Goal: Transaction & Acquisition: Book appointment/travel/reservation

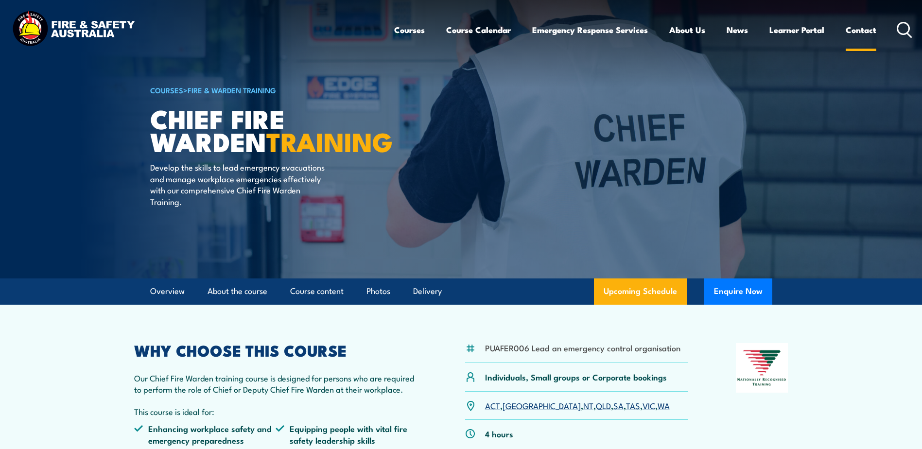
click at [862, 30] on link "Contact" at bounding box center [861, 30] width 31 height 26
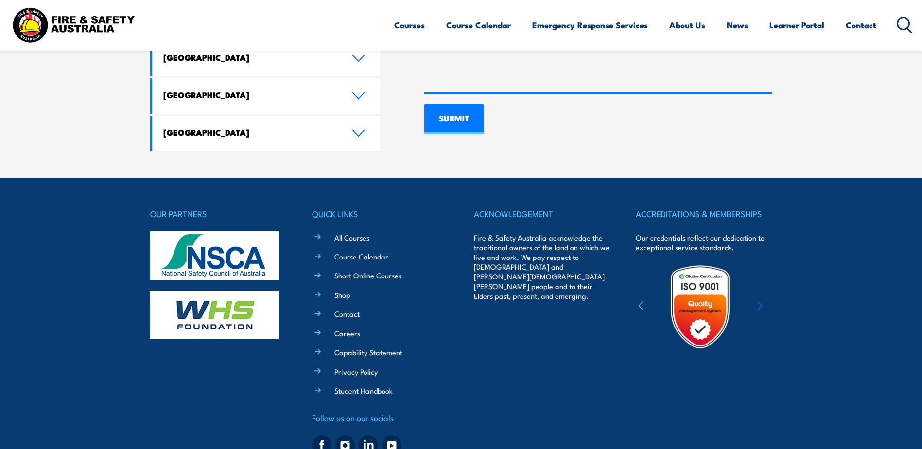
scroll to position [749, 0]
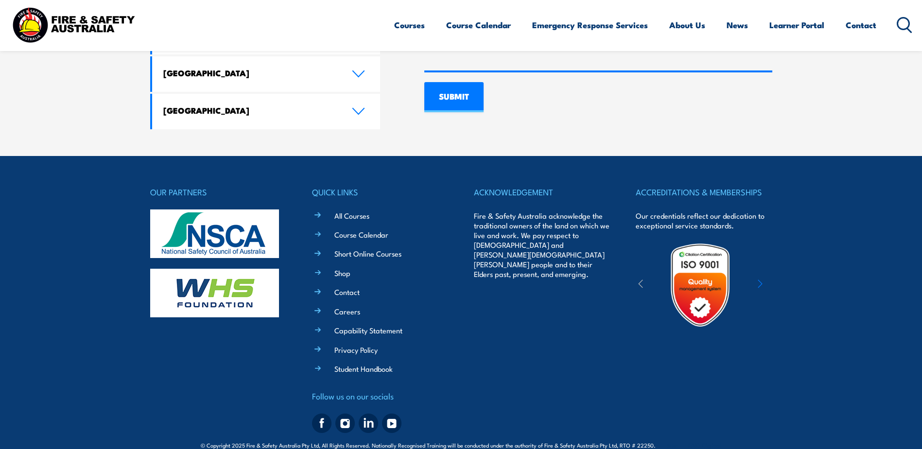
click at [342, 268] on ul "All Courses Course Calendar Short Online Courses Shop Contact Careers Capabilit…" at bounding box center [387, 291] width 122 height 165
click at [342, 287] on link "Contact" at bounding box center [346, 292] width 25 height 10
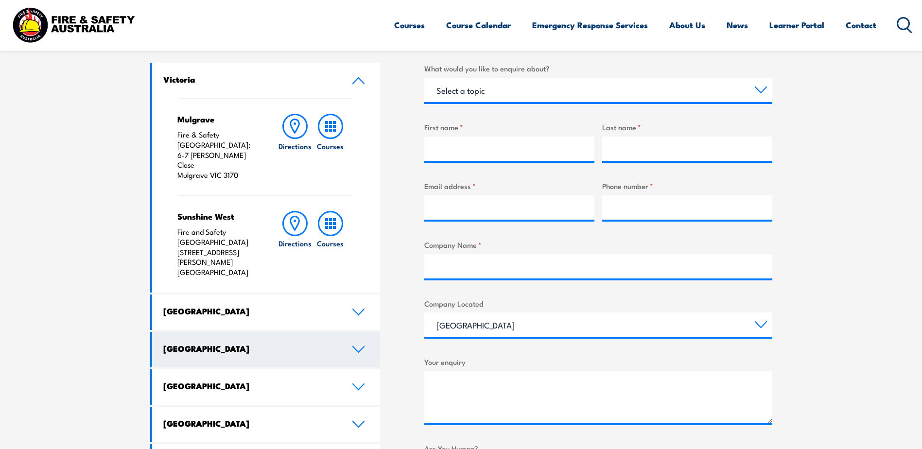
click at [205, 343] on h4 "Queensland" at bounding box center [250, 348] width 174 height 11
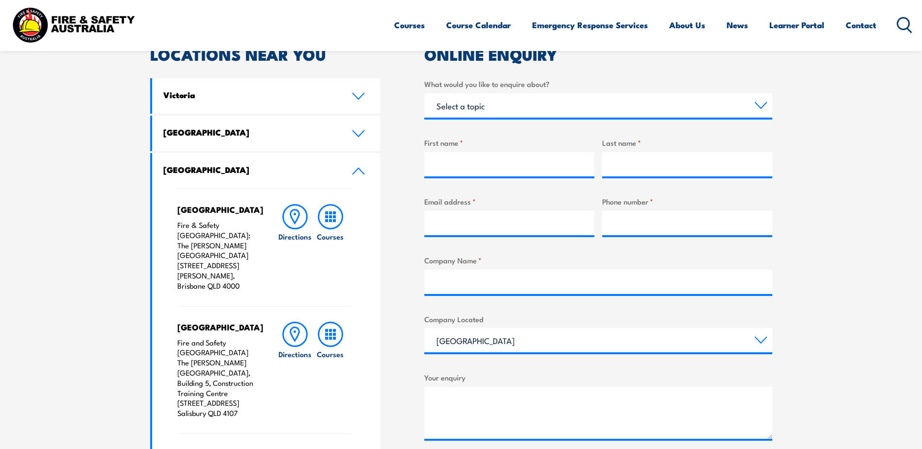
scroll to position [146, 0]
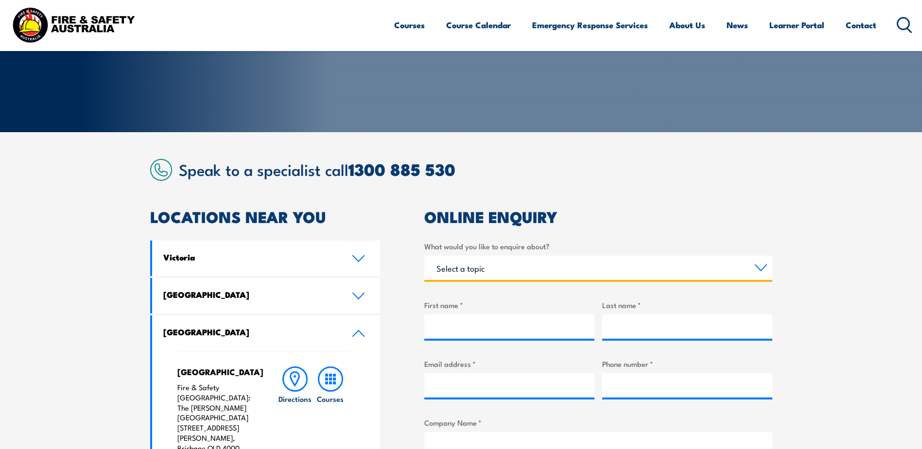
click at [760, 268] on select "Select a topic Training Emergency Response Services General Enquiry" at bounding box center [598, 268] width 348 height 24
select select "General Enquiry"
click at [424, 256] on select "Select a topic Training Emergency Response Services General Enquiry" at bounding box center [598, 268] width 348 height 24
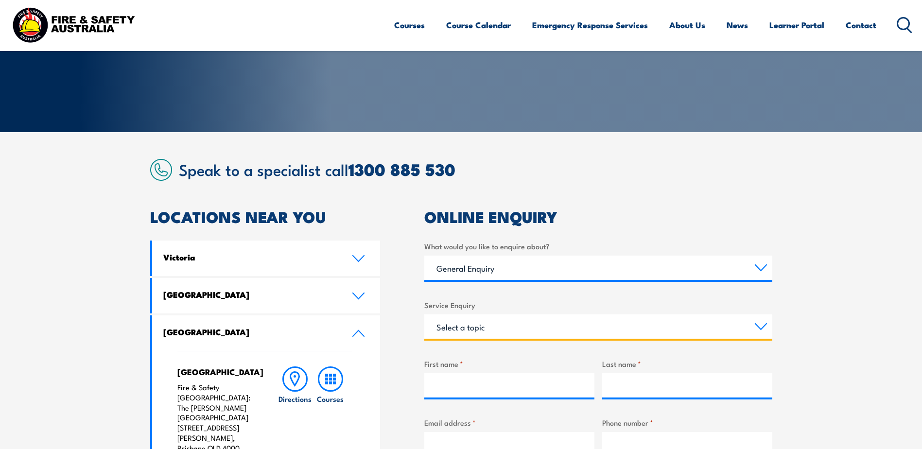
click at [519, 327] on select "Select a topic Assistance in completing an online enrolment booking Request a c…" at bounding box center [598, 326] width 348 height 24
select select "Enquiry about RPL (Recognised Prior Learning)"
click at [424, 314] on select "Select a topic Assistance in completing an online enrolment booking Request a c…" at bounding box center [598, 326] width 348 height 24
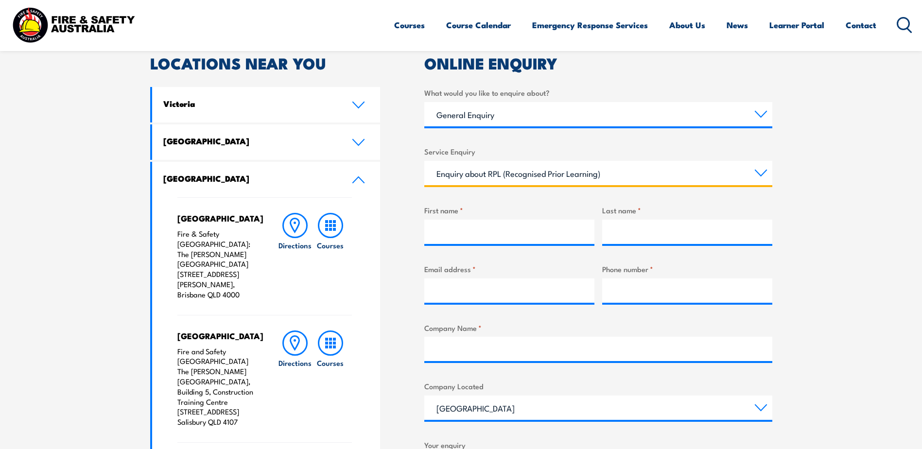
scroll to position [309, 0]
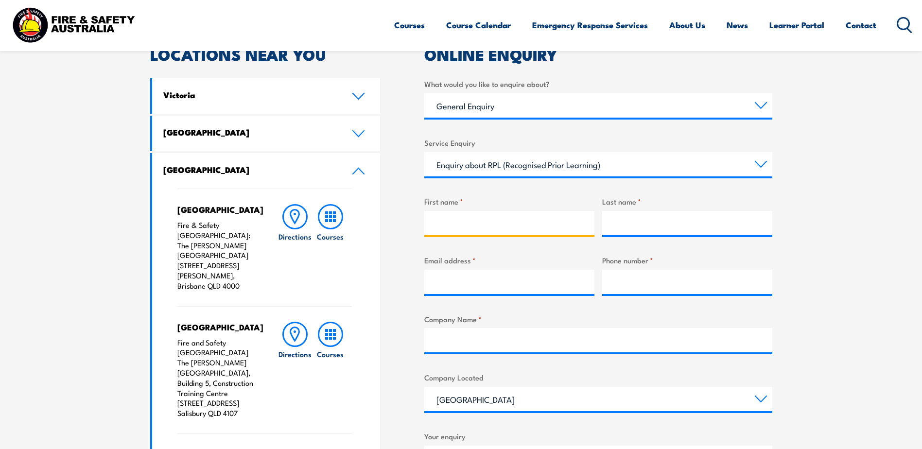
click at [504, 219] on input "First name *" at bounding box center [509, 223] width 170 height 24
type input "Y OR Terry"
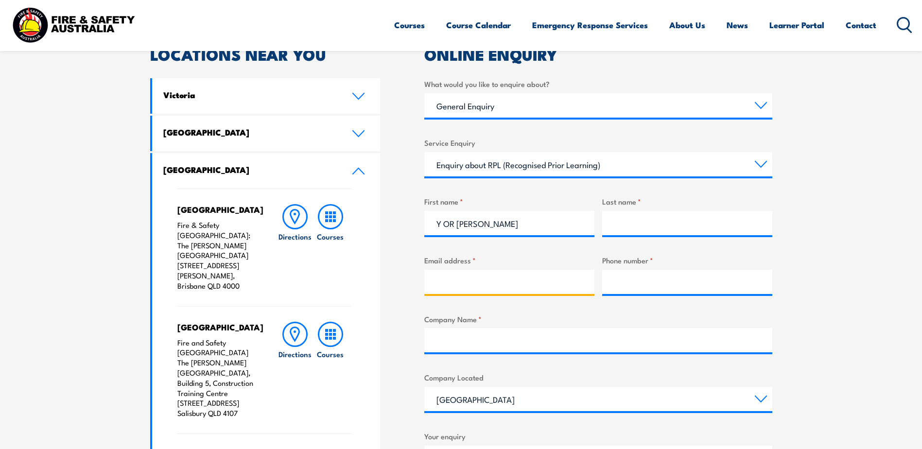
type input "terrynguyen.au@gmail.com"
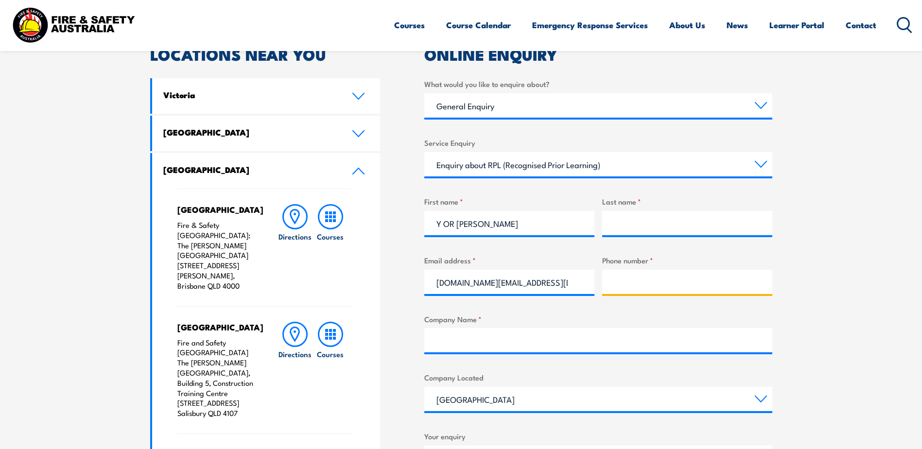
type input "0476268931"
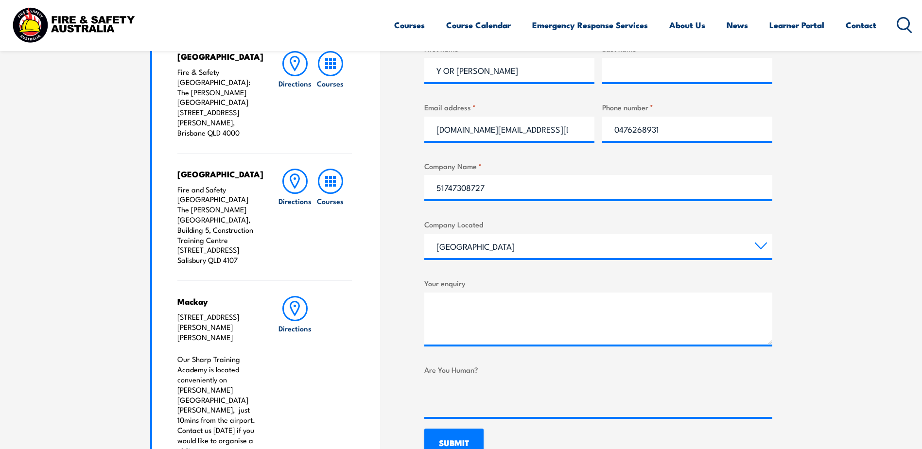
scroll to position [470, 0]
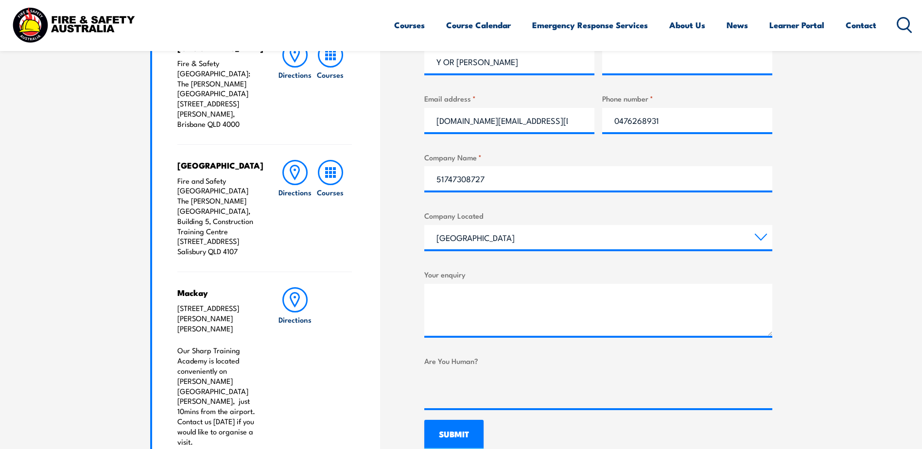
click at [660, 161] on label "Company Name *" at bounding box center [598, 157] width 348 height 11
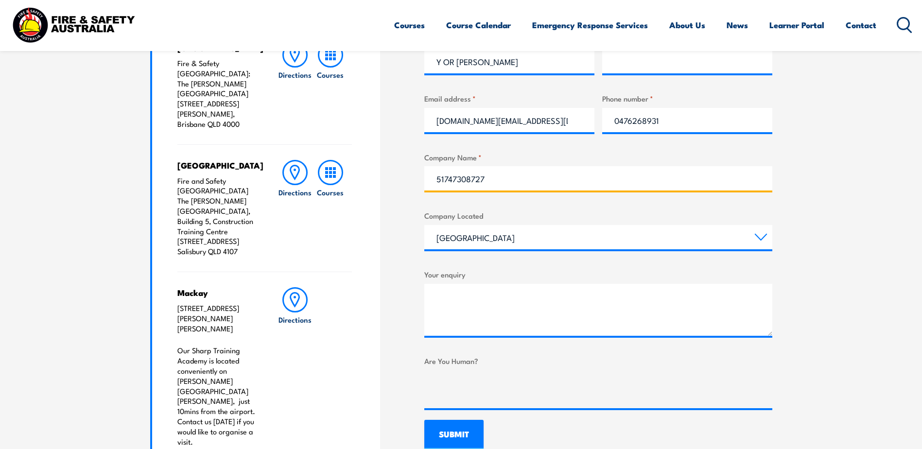
click at [660, 166] on input "51747308727" at bounding box center [598, 178] width 348 height 24
drag, startPoint x: 535, startPoint y: 180, endPoint x: 273, endPoint y: 181, distance: 261.5
click at [270, 179] on div "LOCATIONS NEAR YOU Victoria Mulgrave Fire & Safety Australia: 6-7 Hartnett Clos…" at bounding box center [461, 267] width 622 height 764
type input "insignia Pty Ltd"
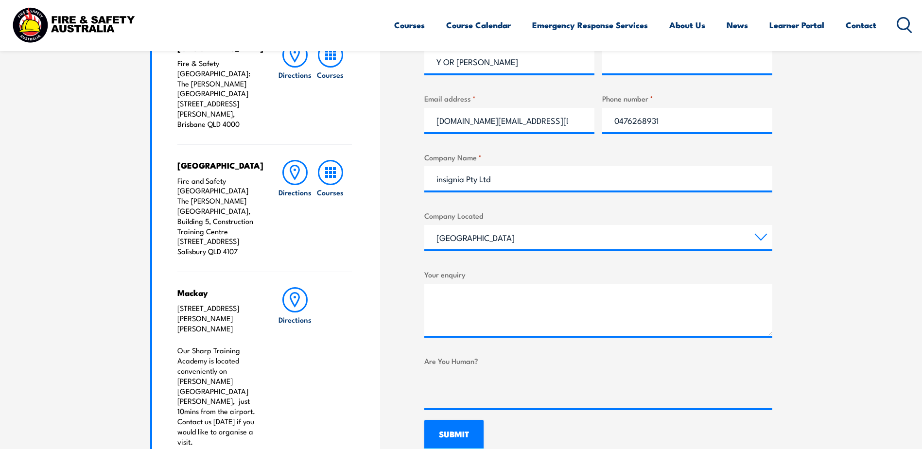
click at [831, 214] on section "Speak to a specialist call 1300 885 530 LOCATIONS NEAR YOU Victoria Mulgrave Fi…" at bounding box center [461, 242] width 922 height 868
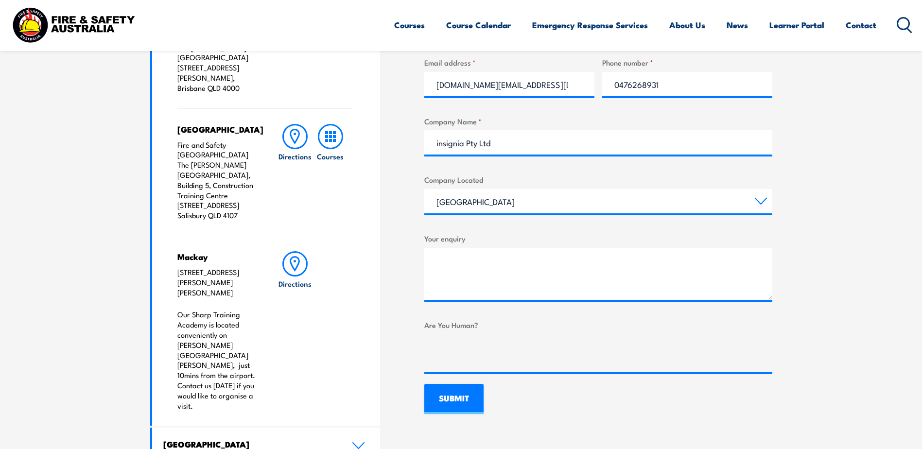
scroll to position [632, 0]
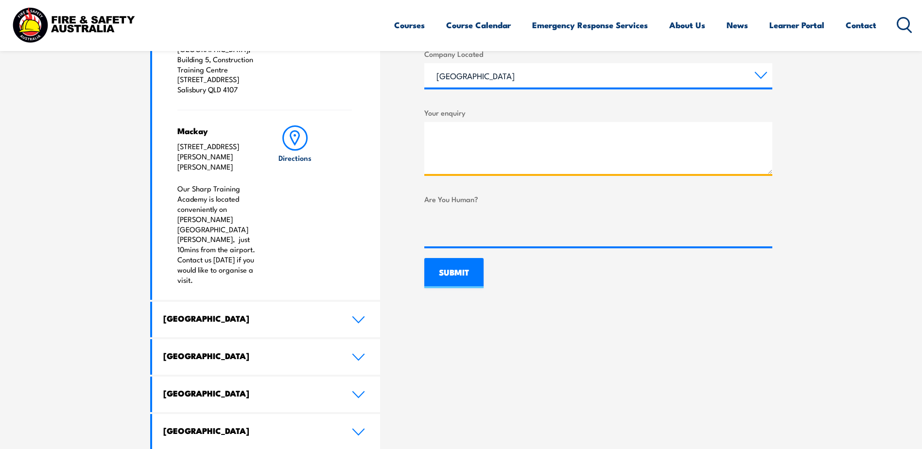
click at [497, 136] on textarea "Your enquiry" at bounding box center [598, 148] width 348 height 52
drag, startPoint x: 503, startPoint y: 141, endPoint x: 509, endPoint y: 138, distance: 7.0
click at [503, 141] on textarea "Hi team," at bounding box center [598, 148] width 348 height 52
click at [593, 157] on textarea "Hi team, Back in the week of 22.07.2024," at bounding box center [598, 148] width 348 height 52
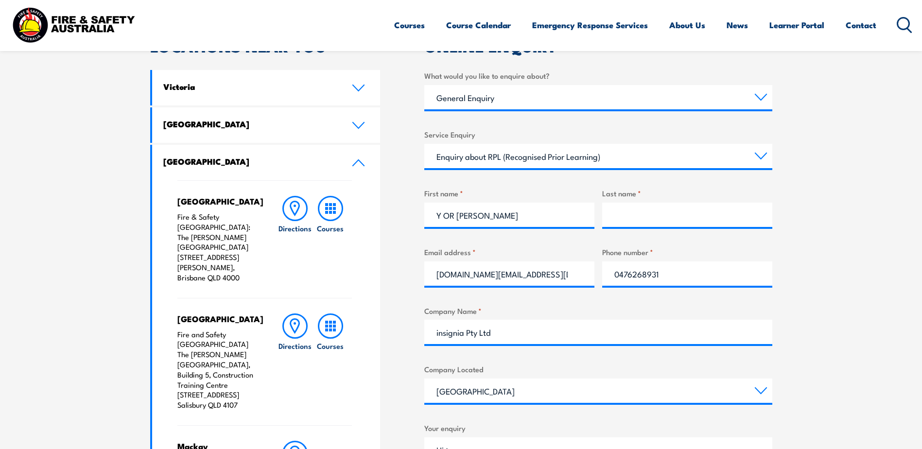
scroll to position [309, 0]
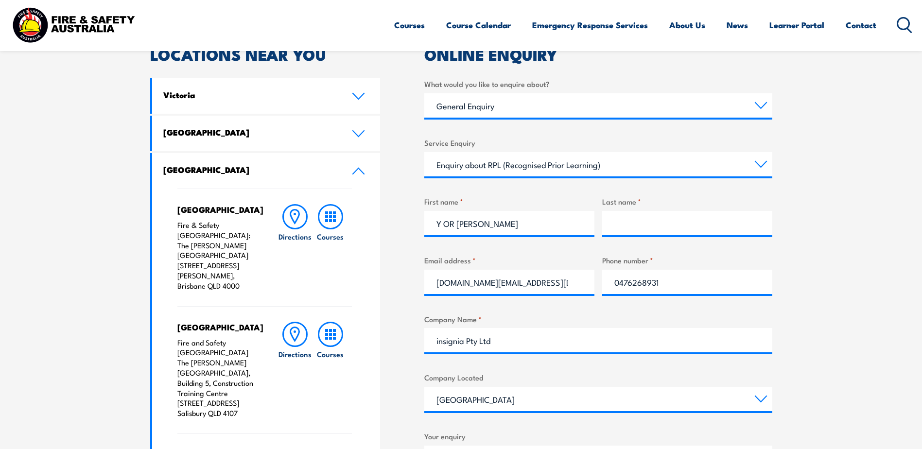
type textarea "Hi team, Back in the week of 22.07.2024, I participated a Fire Warden Trainig C…"
click at [503, 222] on input "Y OR Terry" at bounding box center [509, 223] width 170 height 24
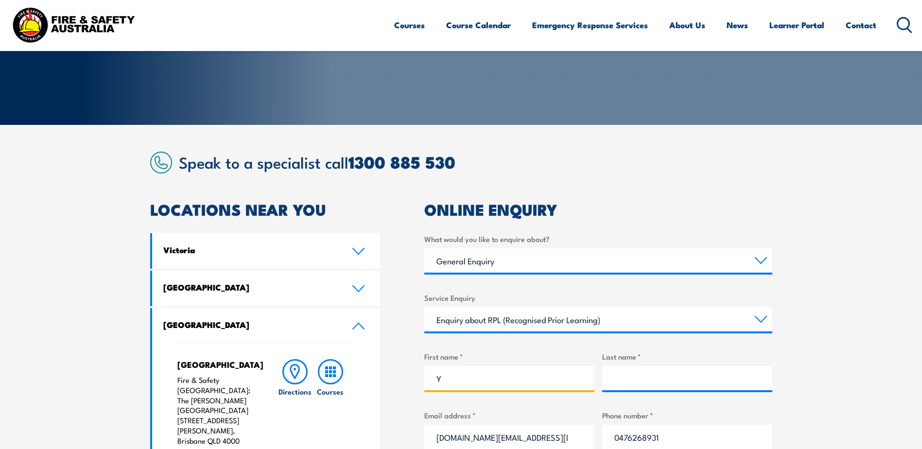
scroll to position [146, 0]
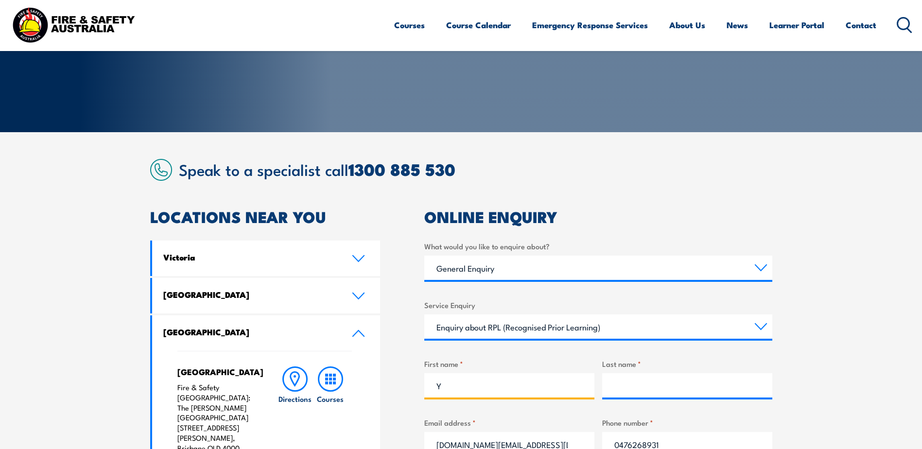
type input "Y"
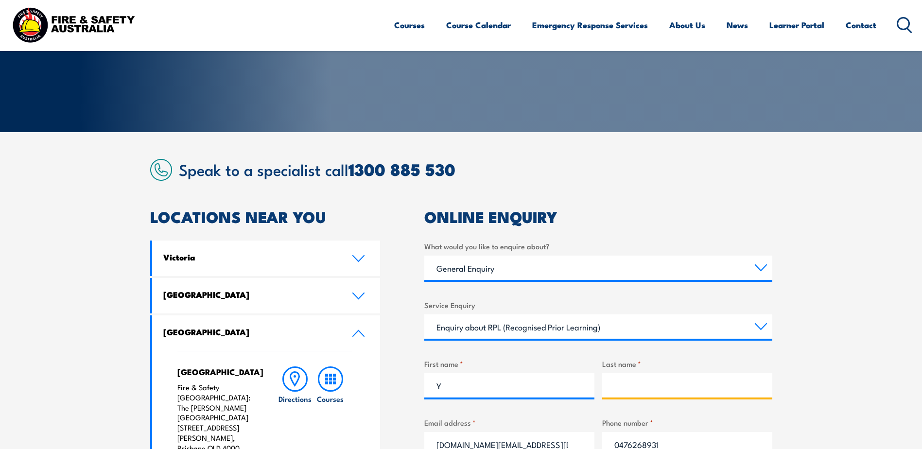
click at [632, 386] on input "Last name *" at bounding box center [687, 385] width 170 height 24
type input "n"
type input "Nguyen"
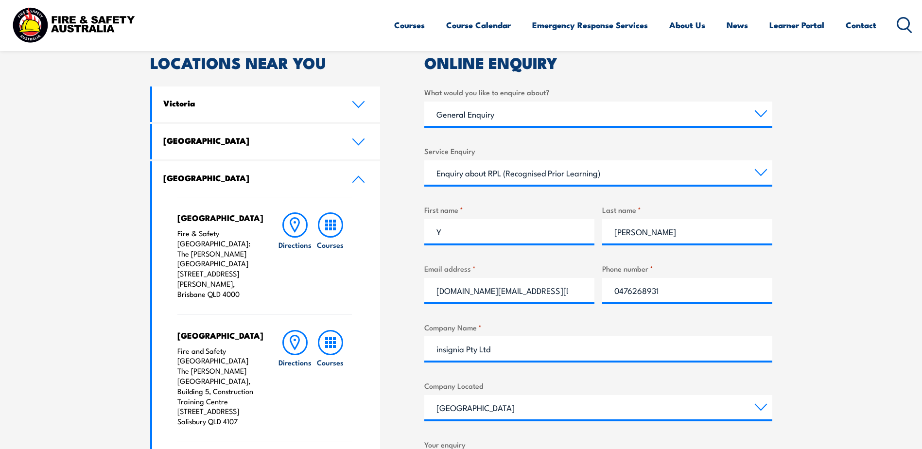
scroll to position [309, 0]
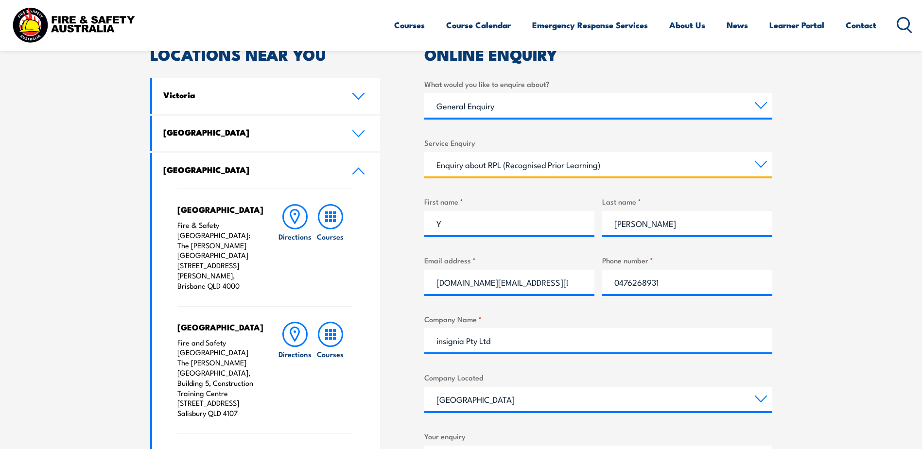
click at [757, 160] on select "Select a topic Assistance in completing an online enrolment booking Request a c…" at bounding box center [598, 164] width 348 height 24
click at [424, 152] on select "Select a topic Assistance in completing an online enrolment booking Request a c…" at bounding box center [598, 164] width 348 height 24
click at [839, 215] on section "Speak to a specialist call 1300 885 530 LOCATIONS NEAR YOU Victoria Mulgrave Fi…" at bounding box center [461, 404] width 922 height 868
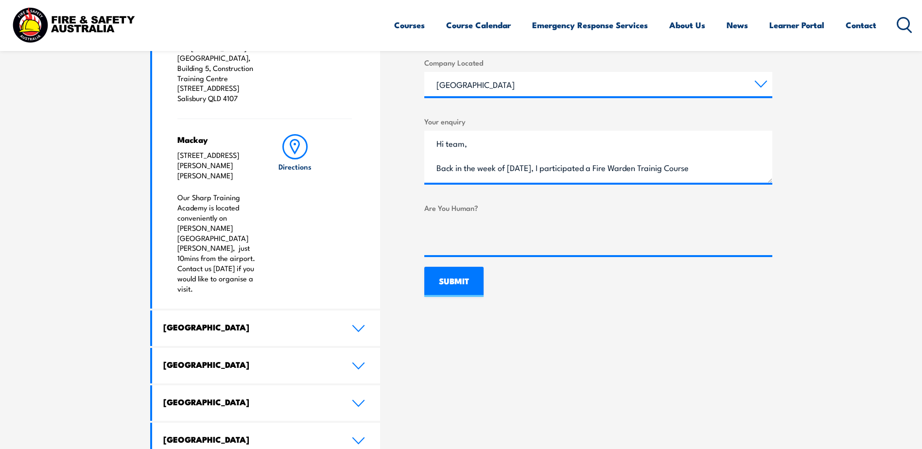
scroll to position [632, 0]
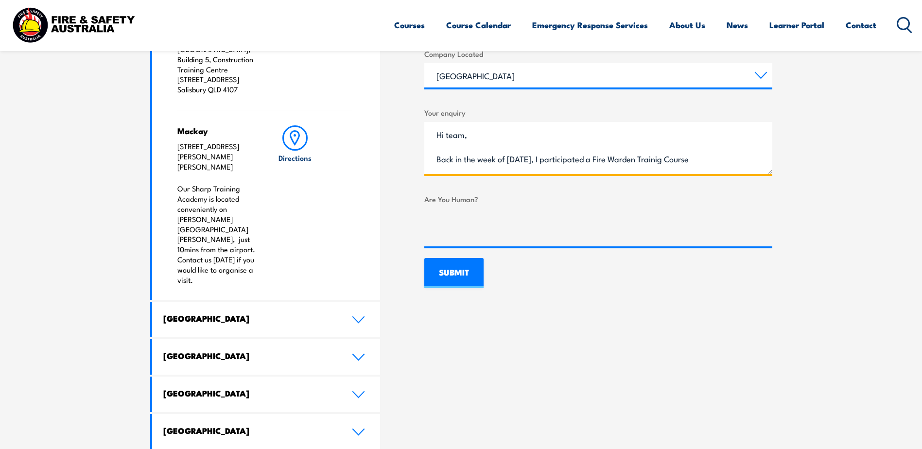
click at [671, 163] on textarea "Hi team, Back in the week of 22.07.2024, I participated a Fire Warden Trainig C…" at bounding box center [598, 148] width 348 height 52
click at [0, 0] on span "ining Course." at bounding box center [0, 0] width 0 height 0
click at [657, 162] on textarea "Hi team, Back in the week of 22.07.2024, I participated a Fire Warden ining Cou…" at bounding box center [598, 148] width 348 height 52
drag, startPoint x: 720, startPoint y: 159, endPoint x: 755, endPoint y: 159, distance: 35.0
click at [721, 159] on textarea "Hi team, Back in the week of 22.07.2024, I participated a Fire Warden Training …" at bounding box center [598, 148] width 348 height 52
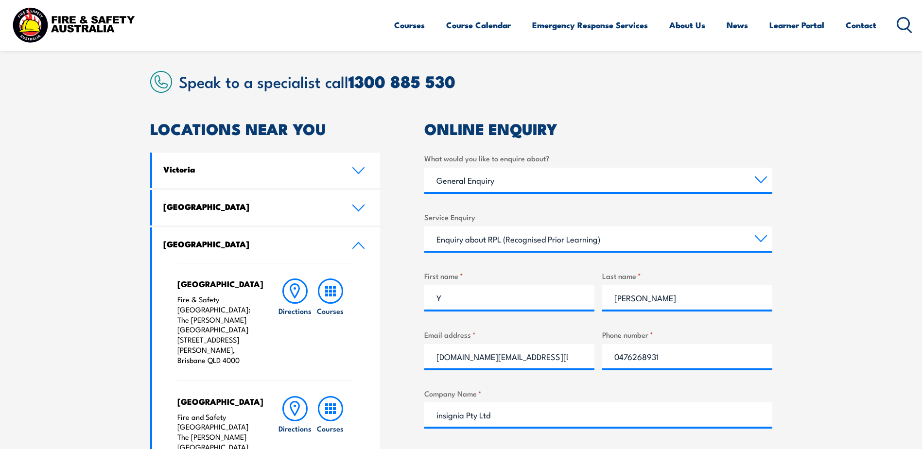
scroll to position [324, 0]
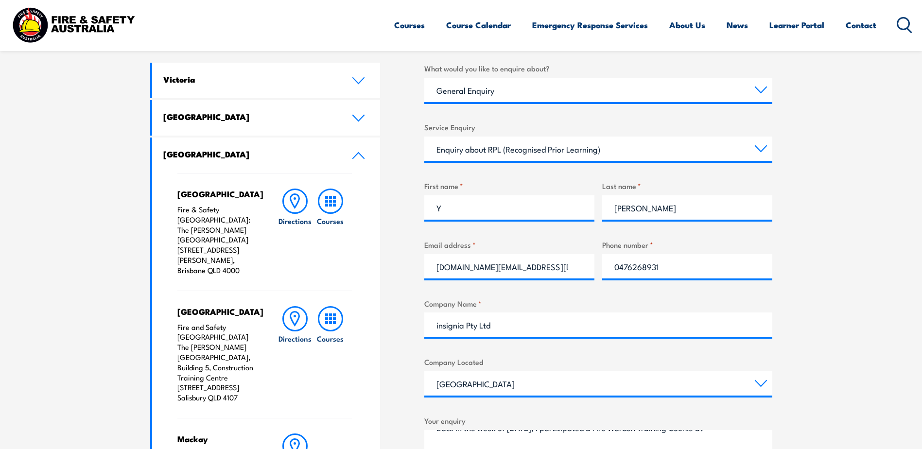
type textarea "Hi team, Back in the week of 22.07.2024, I participated a Fire Warden Training …"
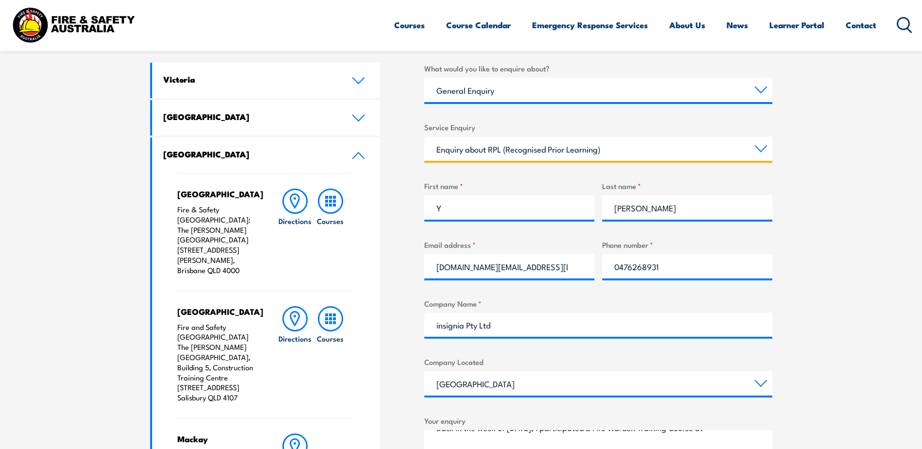
click at [496, 147] on select "Select a topic Assistance in completing an online enrolment booking Request a c…" at bounding box center [598, 149] width 348 height 24
select select "Request a copy of a certificate"
click at [424, 137] on select "Select a topic Assistance in completing an online enrolment booking Request a c…" at bounding box center [598, 149] width 348 height 24
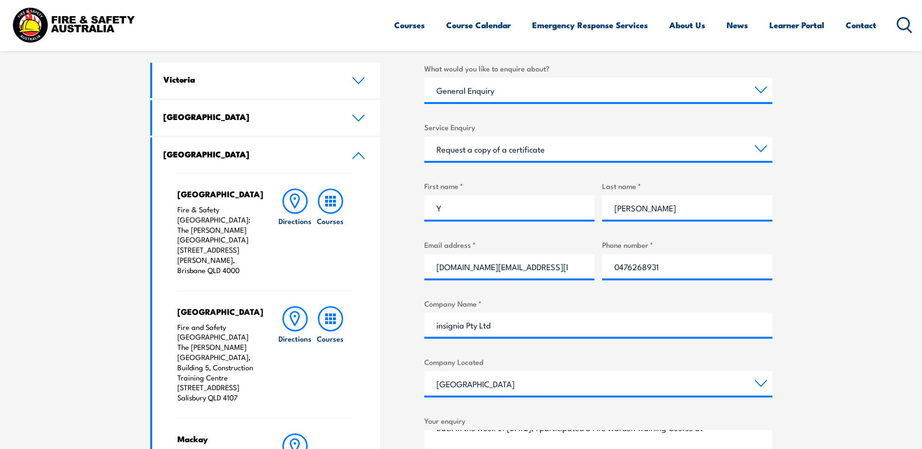
click at [826, 186] on section "Speak to a specialist call 1300 885 530 LOCATIONS NEAR YOU Victoria Mulgrave Fi…" at bounding box center [461, 388] width 922 height 868
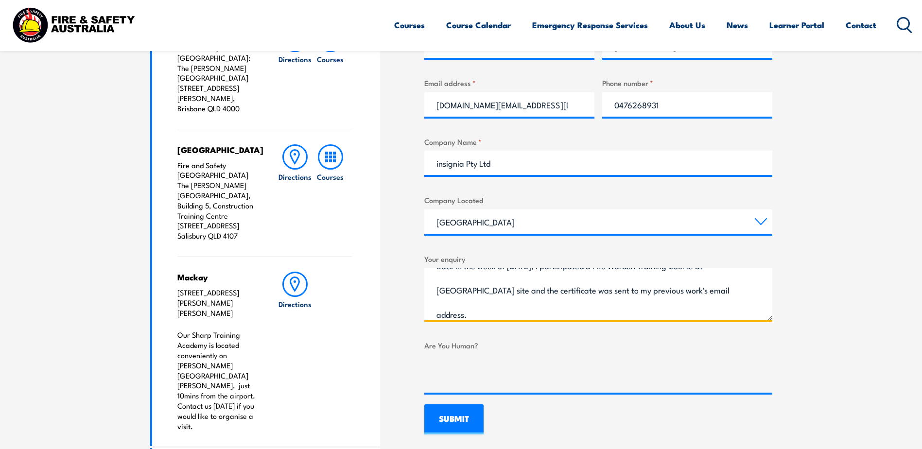
click at [615, 317] on textarea "Hi team, Back in the week of 22.07.2024, I participated a Fire Warden Training …" at bounding box center [598, 294] width 348 height 52
click at [0, 0] on span "training" at bounding box center [0, 0] width 0 height 0
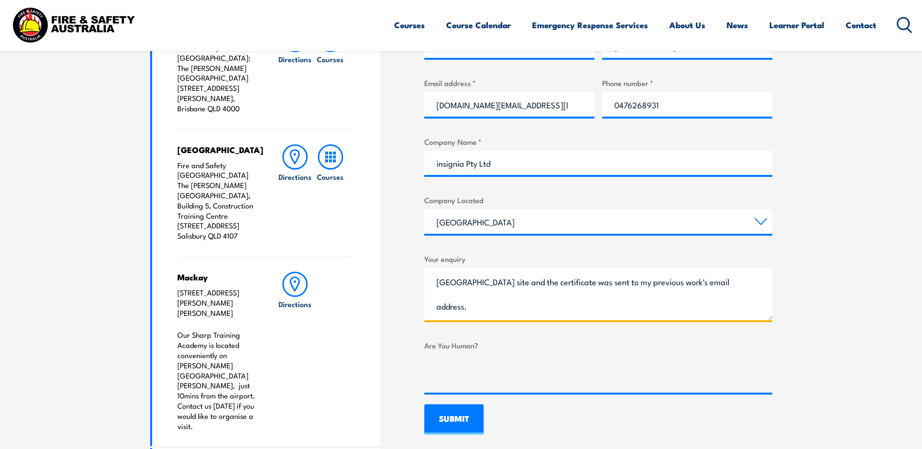
scroll to position [70, 0]
click at [684, 288] on textarea "Hi team, Back in the week of 22.07.2024, I participated a Fire Warden Training …" at bounding box center [598, 294] width 348 height 52
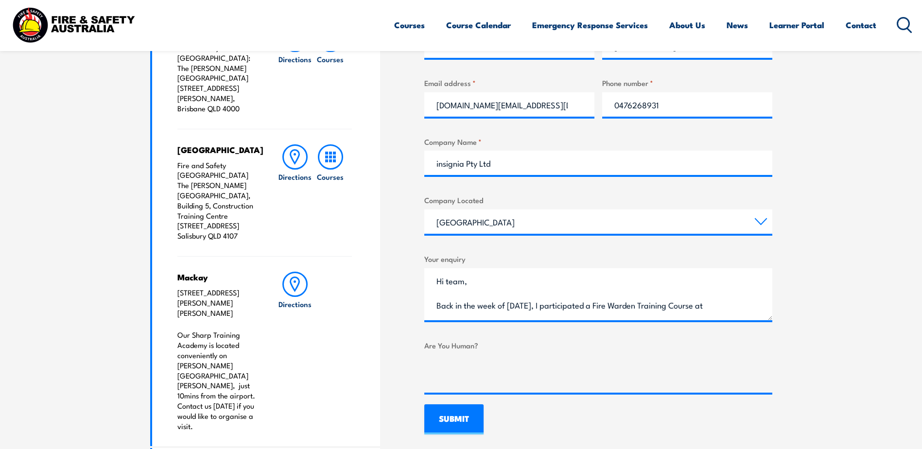
scroll to position [648, 0]
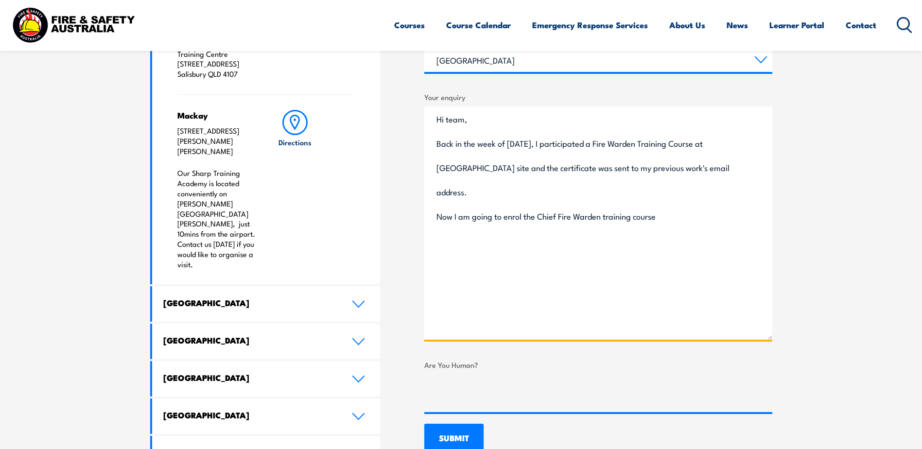
drag, startPoint x: 769, startPoint y: 156, endPoint x: 774, endPoint y: 337, distance: 181.4
click at [774, 337] on section "Speak to a specialist call 1300 885 530 LOCATIONS NEAR YOU Victoria Mulgrave Fi…" at bounding box center [461, 65] width 922 height 868
click at [680, 194] on textarea "Hi team, Back in the week of 22.07.2024, I participated a Fire Warden Training …" at bounding box center [598, 222] width 348 height 233
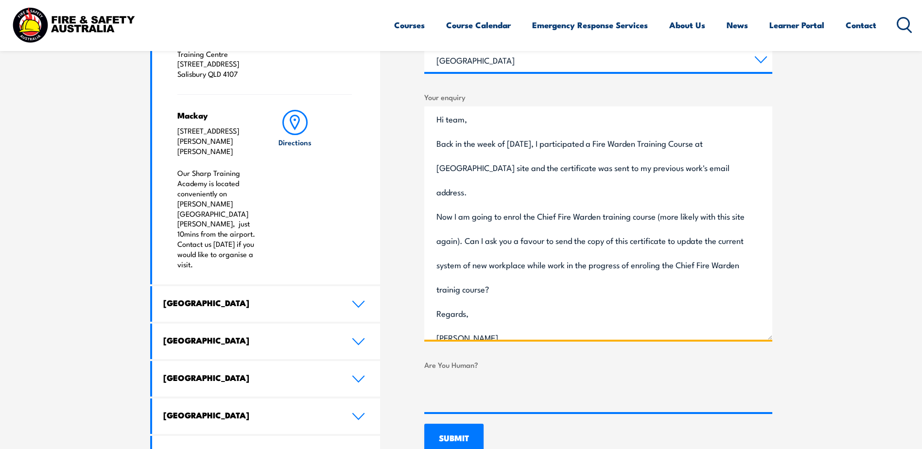
click at [448, 118] on textarea "Hi team, Back in the week of 22.07.2024, I participated a Fire Warden Training …" at bounding box center [598, 222] width 348 height 233
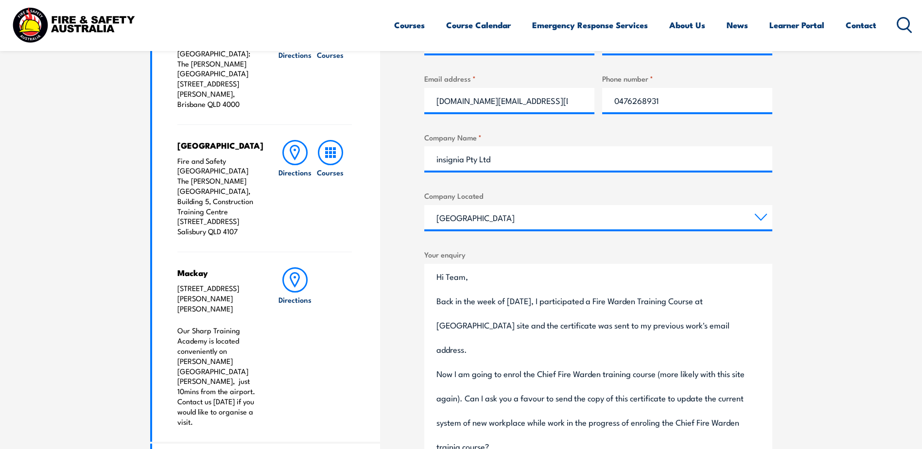
scroll to position [486, 0]
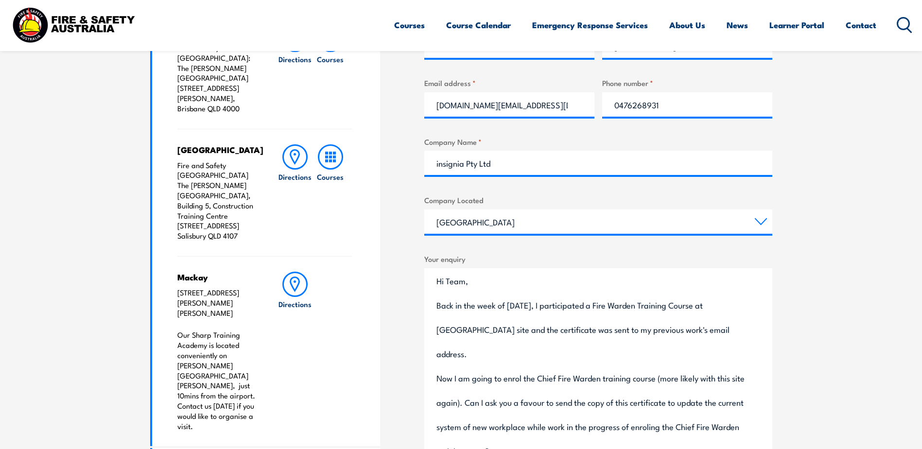
drag, startPoint x: 436, startPoint y: 306, endPoint x: 510, endPoint y: 335, distance: 79.2
click at [436, 306] on textarea "Hi Team, Back in the week of 22.07.2024, I participated a Fire Warden Training …" at bounding box center [598, 384] width 348 height 233
click at [0, 0] on icon "Paraphrase text" at bounding box center [0, 0] width 0 height 0
click at [0, 0] on span "to" at bounding box center [0, 0] width 0 height 0
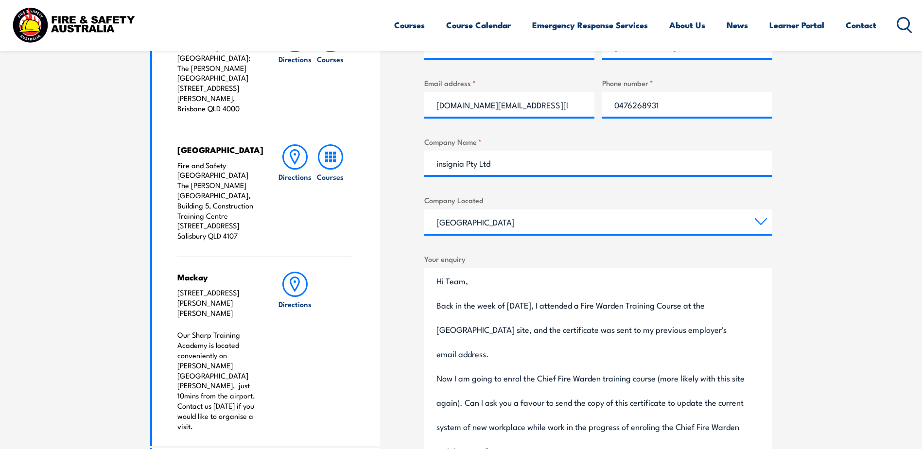
click at [0, 0] on div "Now I'm going to enrol in the Chief Fire Warden training course (most likely th…" at bounding box center [0, 0] width 0 height 0
click at [0, 0] on span "workplace" at bounding box center [0, 0] width 0 height 0
click at [733, 367] on textarea "Hi Team, Back in the week of July 22, 2024, I attended a Fire Warden Training C…" at bounding box center [598, 384] width 348 height 233
drag, startPoint x: 463, startPoint y: 380, endPoint x: 566, endPoint y: 393, distance: 103.8
click at [463, 380] on textarea "Hi Team, Back in the week of July 22, 2024, I attended a Fire Warden Training C…" at bounding box center [598, 384] width 348 height 233
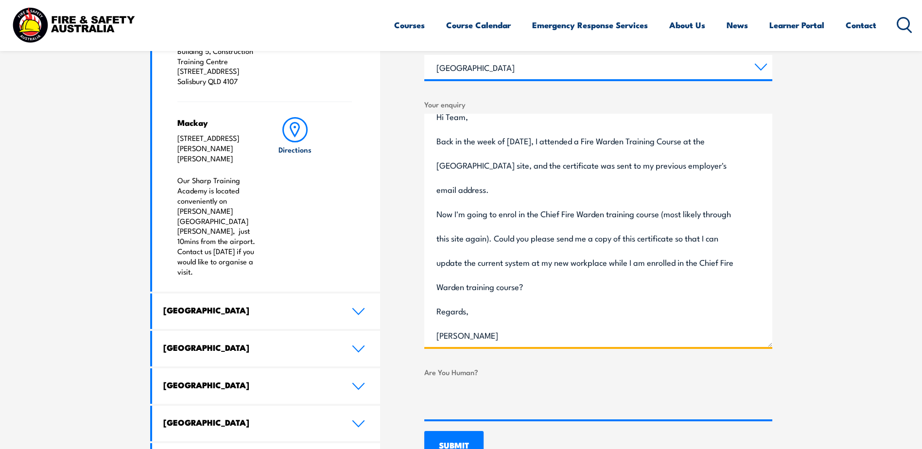
scroll to position [648, 0]
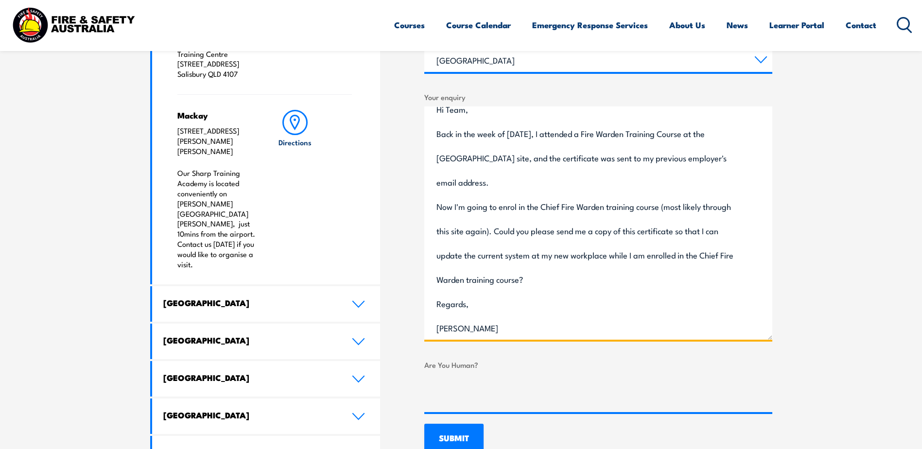
click at [573, 257] on textarea "Hi Team, Back in the week of July 22, 2024, I attended a Fire Warden Training C…" at bounding box center [598, 222] width 348 height 233
click at [498, 281] on textarea "Hi Team, Back in the week of July 22, 2024, I attended a Fire Warden Training C…" at bounding box center [598, 222] width 348 height 233
paste textarea "4NP2J6M9GG"
click at [469, 281] on textarea "Hi Team, Back in the week of July 22, 2024, I attended a Fire Warden Training C…" at bounding box center [598, 222] width 348 height 233
click at [492, 289] on textarea "Hi Team, Back in the week of July 22, 2024, I attended a Fire Warden Training C…" at bounding box center [598, 222] width 348 height 233
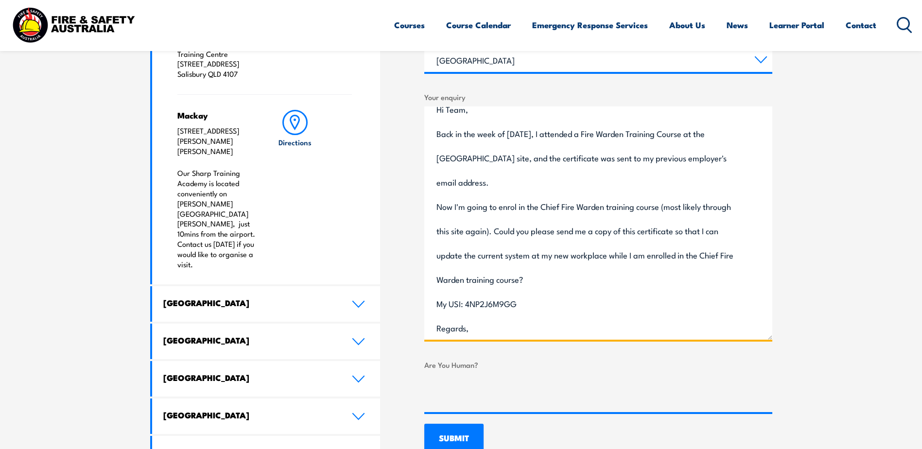
drag, startPoint x: 435, startPoint y: 292, endPoint x: 481, endPoint y: 299, distance: 46.3
click at [436, 292] on textarea "Hi Team, Back in the week of July 22, 2024, I attended a Fire Warden Training C…" at bounding box center [598, 222] width 348 height 233
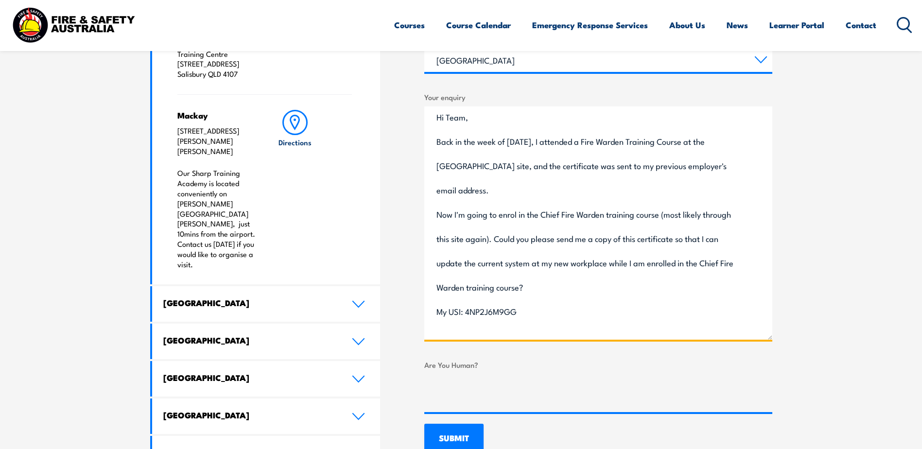
scroll to position [0, 0]
click at [556, 146] on textarea "Hi Team, Back in the week of July 22, 2024, I attended a Fire Warden Training C…" at bounding box center [598, 222] width 348 height 233
type textarea "Hi Team, Back in the week of July 22, 2024 or later, I attended a Fire Warden T…"
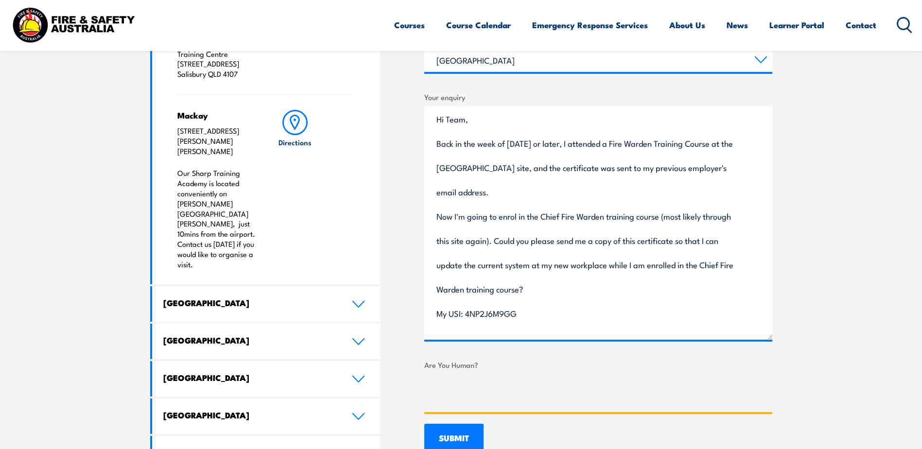
scroll to position [83, 0]
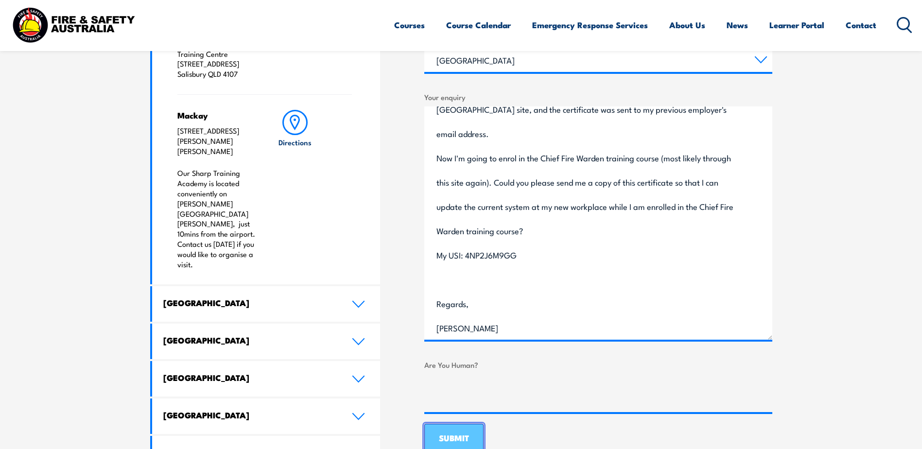
click at [462, 435] on input "SUBMIT" at bounding box center [453, 439] width 59 height 30
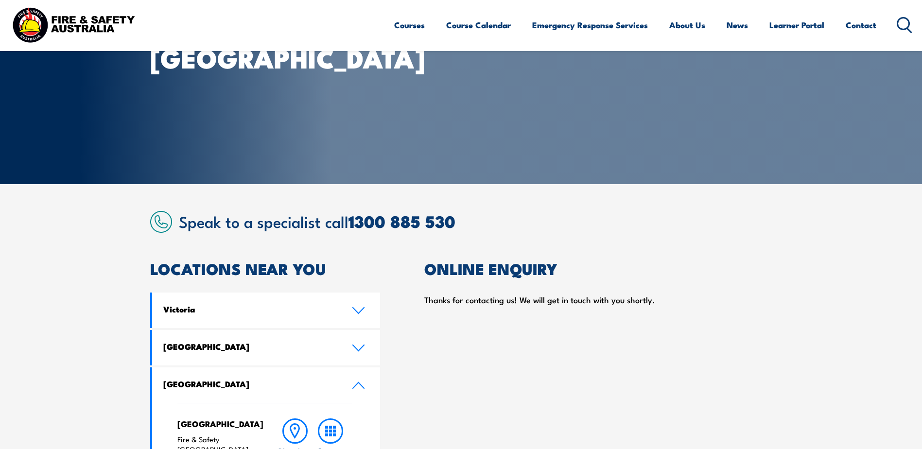
scroll to position [0, 0]
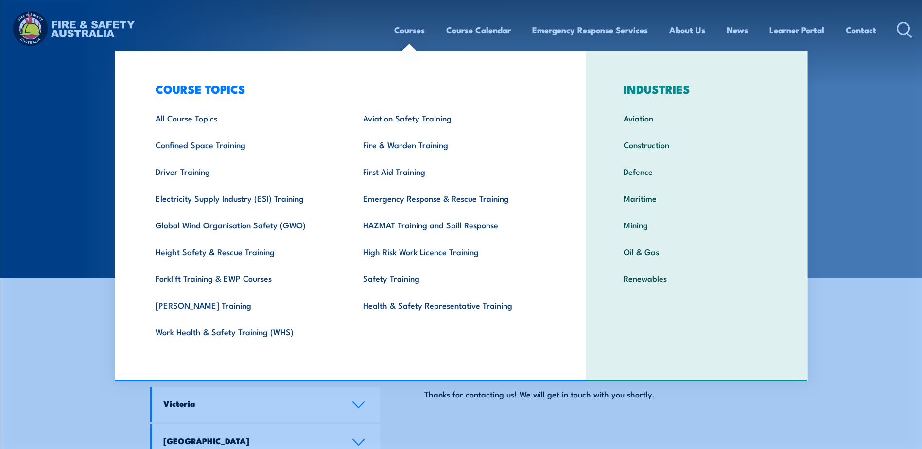
click at [413, 33] on link "Courses" at bounding box center [409, 30] width 31 height 26
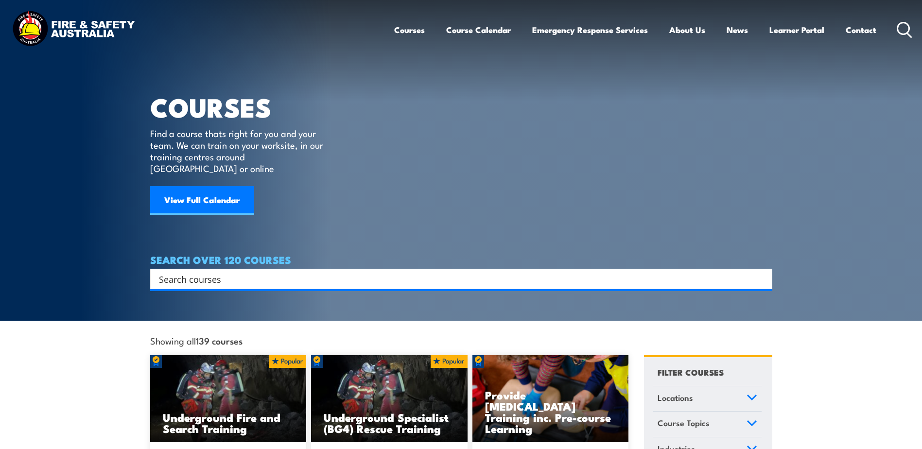
click at [255, 272] on input "Search input" at bounding box center [455, 279] width 592 height 15
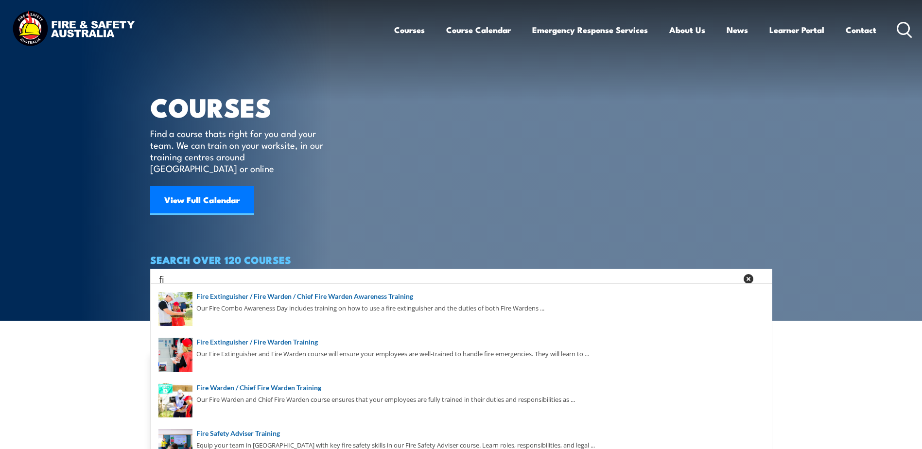
type input "f"
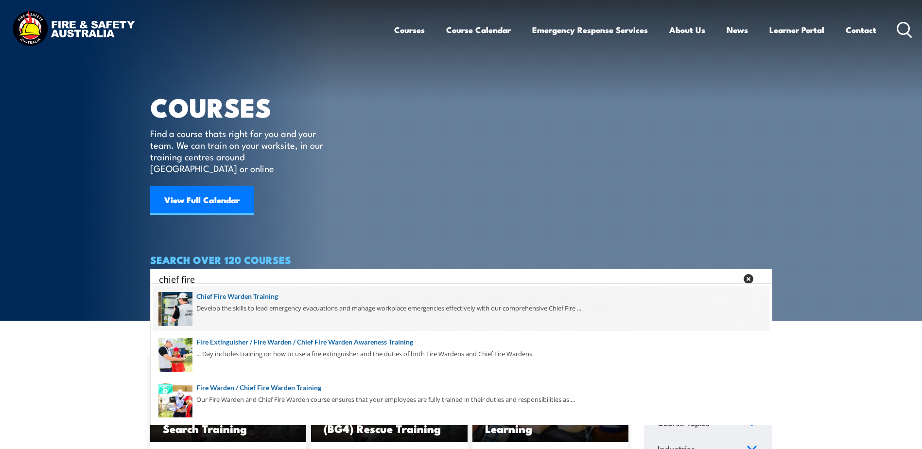
type input "chief fire"
click at [228, 300] on span at bounding box center [461, 309] width 616 height 46
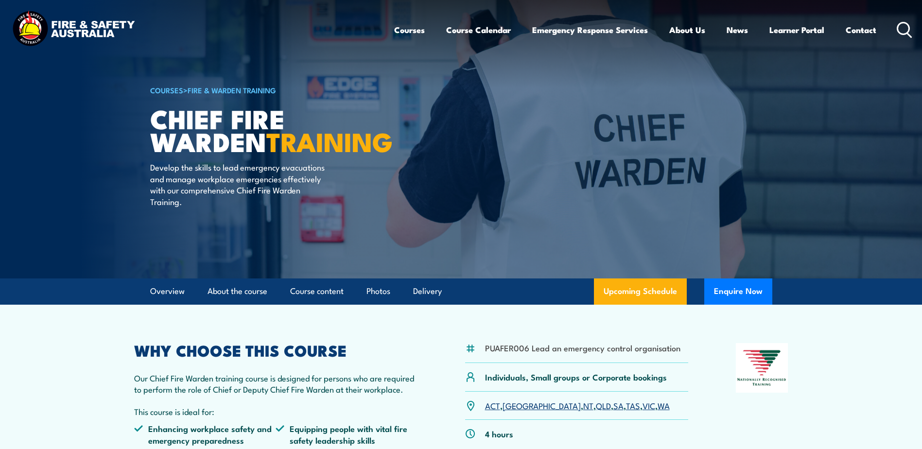
scroll to position [162, 0]
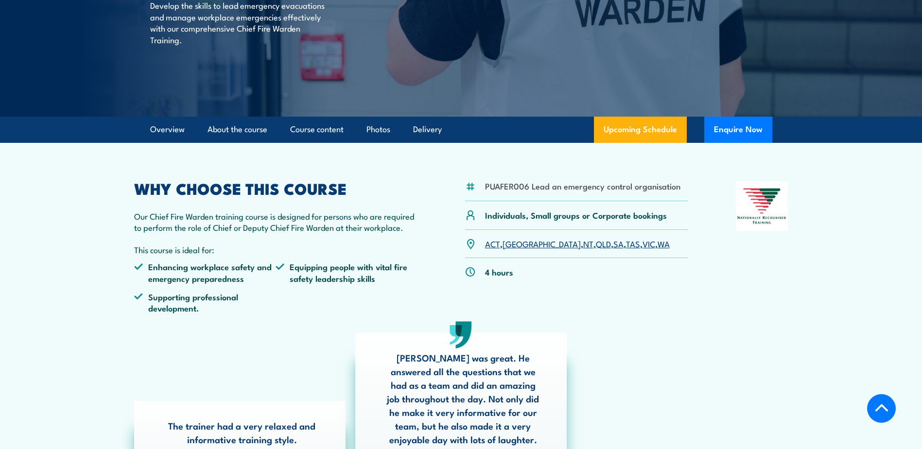
click at [596, 243] on link "QLD" at bounding box center [603, 244] width 15 height 12
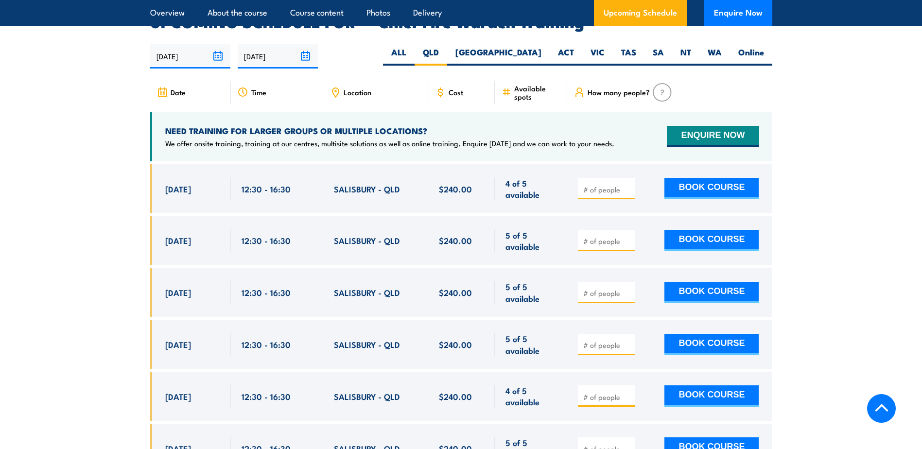
click at [599, 185] on input "number" at bounding box center [607, 190] width 49 height 10
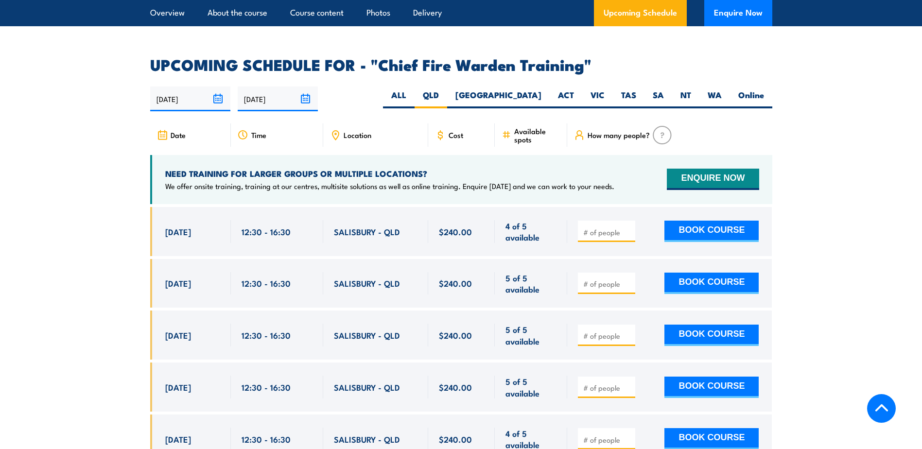
scroll to position [1571, 0]
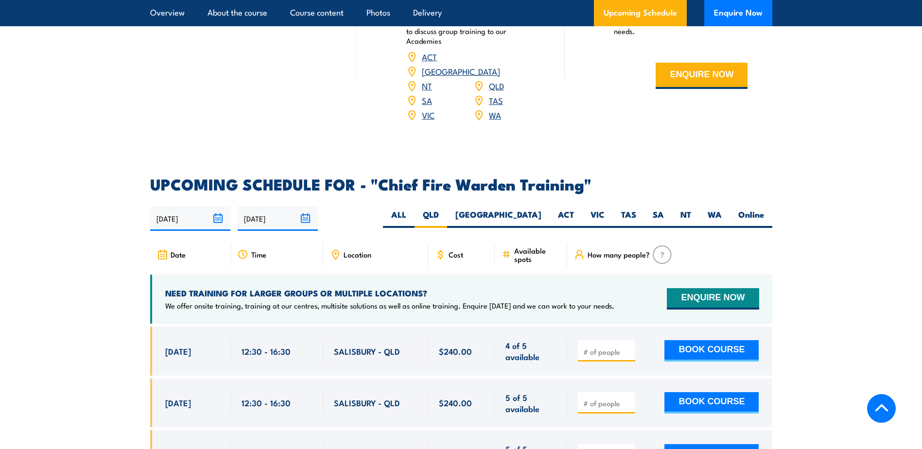
click at [550, 327] on div "4 of 5 available" at bounding box center [531, 351] width 72 height 49
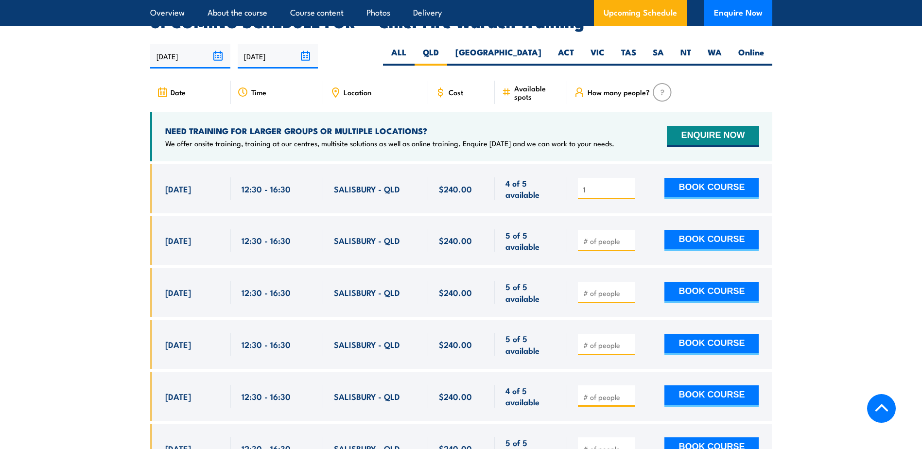
type input "1"
click at [628, 185] on input "1" at bounding box center [607, 190] width 49 height 10
click at [690, 178] on button "BOOK COURSE" at bounding box center [711, 188] width 94 height 21
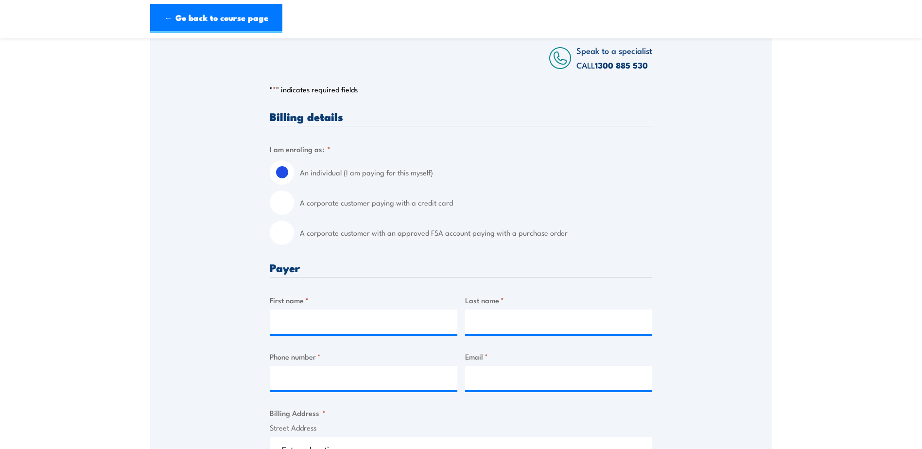
scroll to position [162, 0]
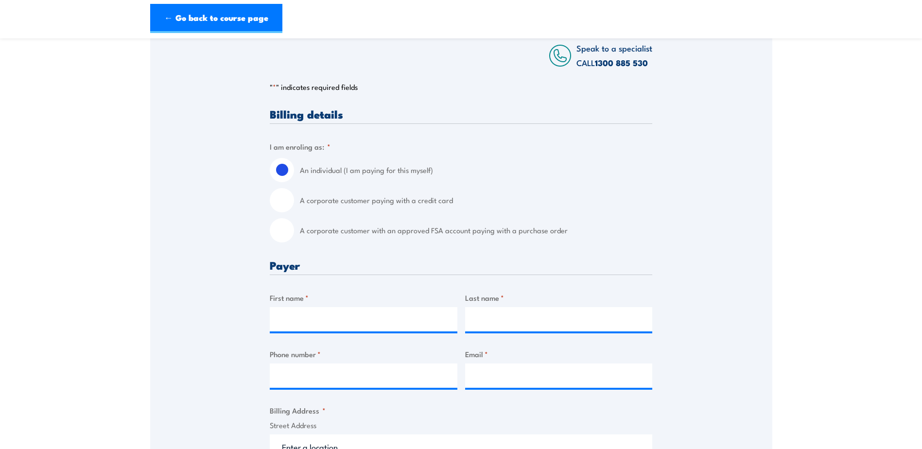
click at [277, 205] on input "A corporate customer paying with a credit card" at bounding box center [282, 200] width 24 height 24
radio input "true"
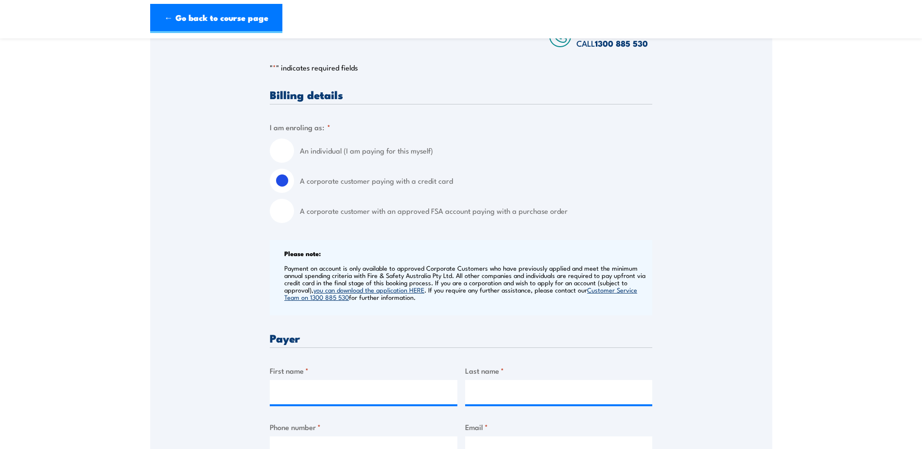
scroll to position [324, 0]
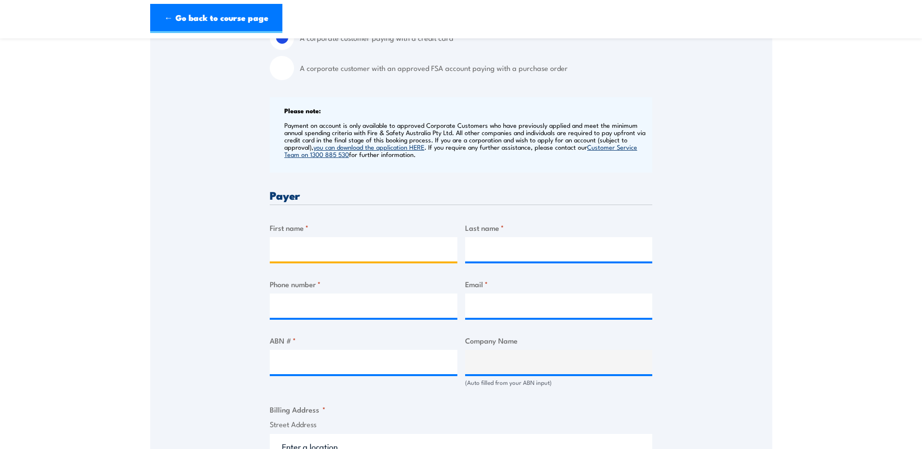
click at [365, 251] on input "First name *" at bounding box center [364, 249] width 188 height 24
type input "HSEQ"
type input "Manager"
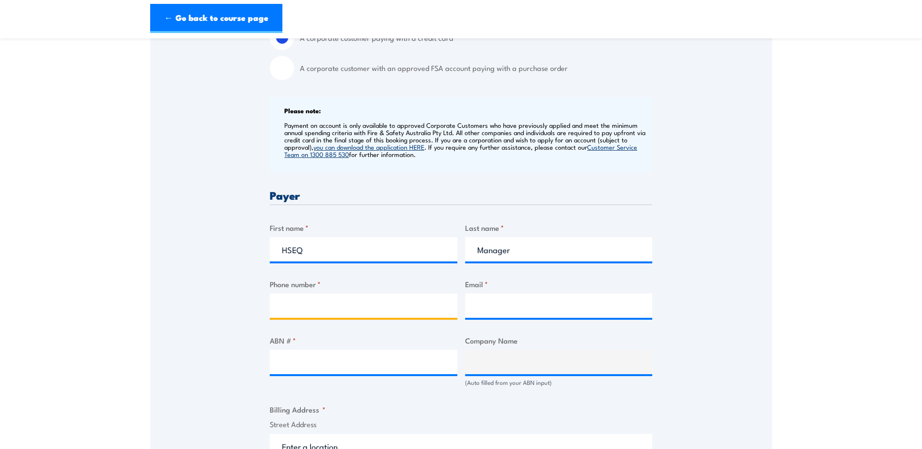
type input "0497397295"
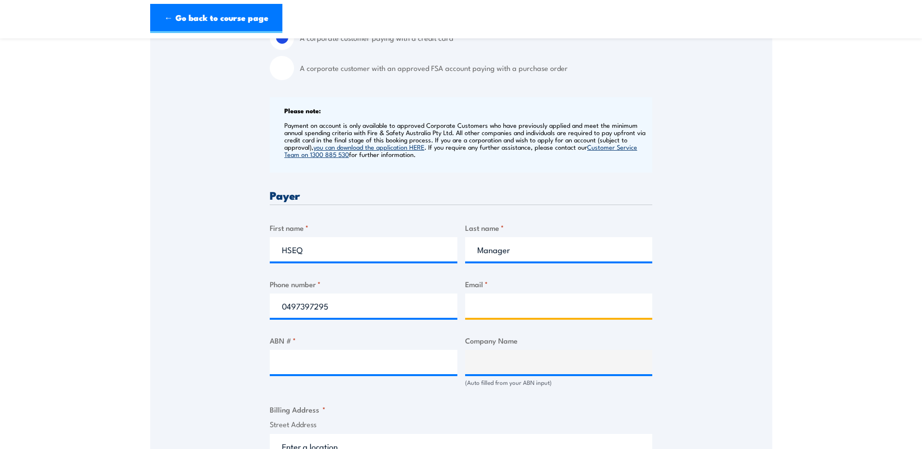
type input "terry.nguyen@greenendeavour.com.au"
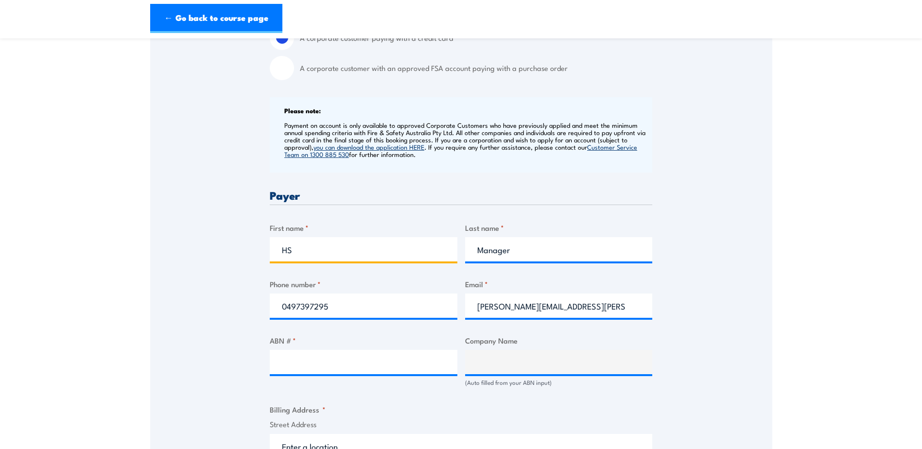
type input "H"
type input "Y"
type input "Nguyen"
click at [194, 313] on div "Speak to a specialist CALL 1300 885 530 CALL 1300 885 530 " * " indicates requi…" at bounding box center [461, 368] width 622 height 1048
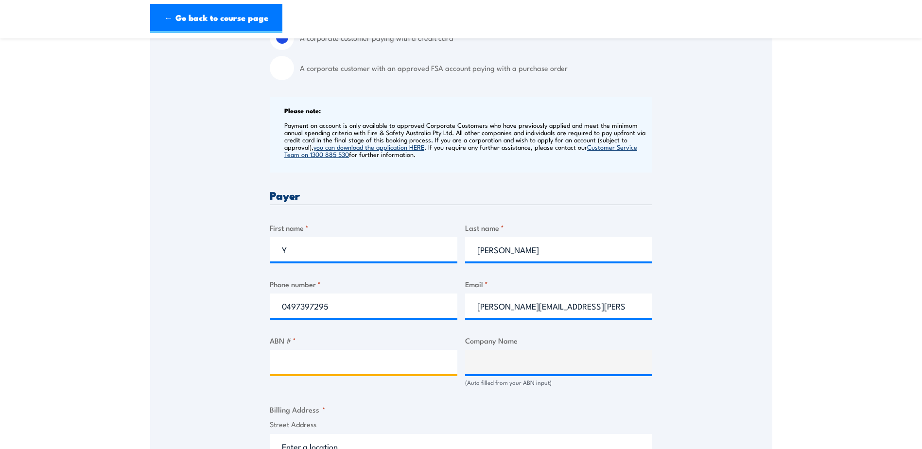
click at [319, 370] on input "ABN # *" at bounding box center [364, 362] width 188 height 24
click at [307, 360] on input "ABN # *" at bounding box center [364, 362] width 188 height 24
paste input "49 010 144 760"
type input "49 010 144 760"
type input "GREEN ENDEAVOUR PTY LTD"
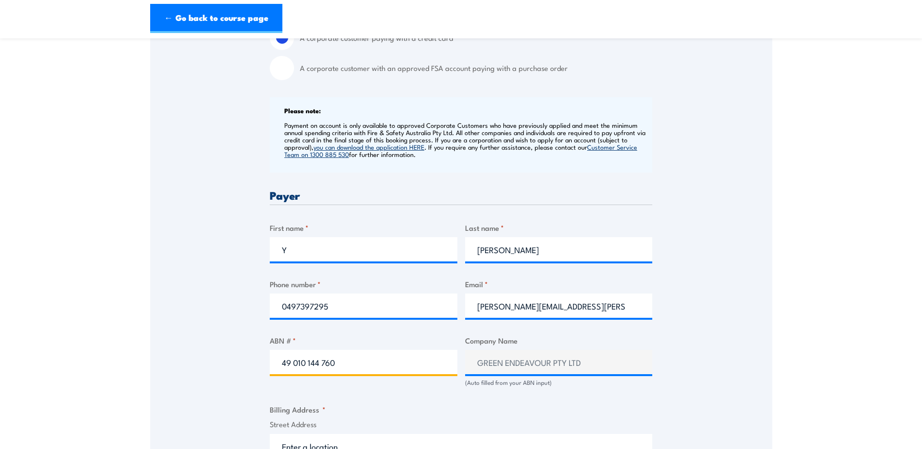
click at [298, 365] on input "49 010 144 760" at bounding box center [364, 362] width 188 height 24
type input "49 010 144 760"
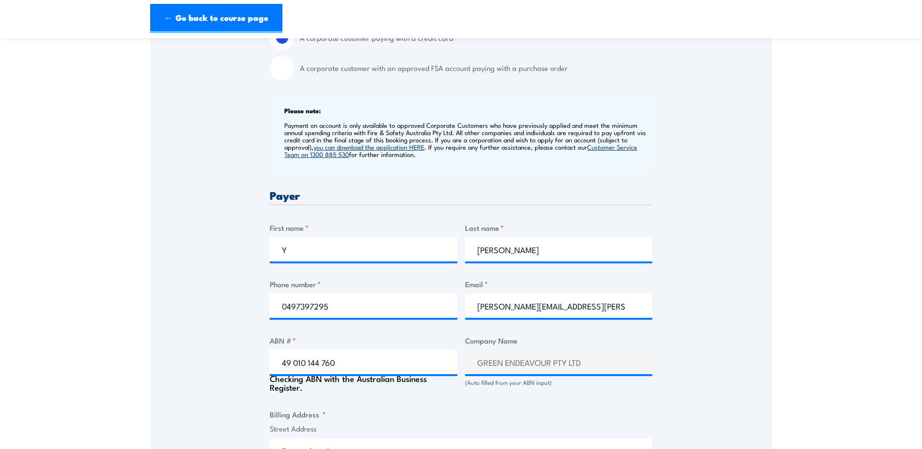
click at [653, 399] on div "Speak to a specialist CALL 1300 885 530 CALL 1300 885 530 " * " indicates requi…" at bounding box center [461, 370] width 622 height 1053
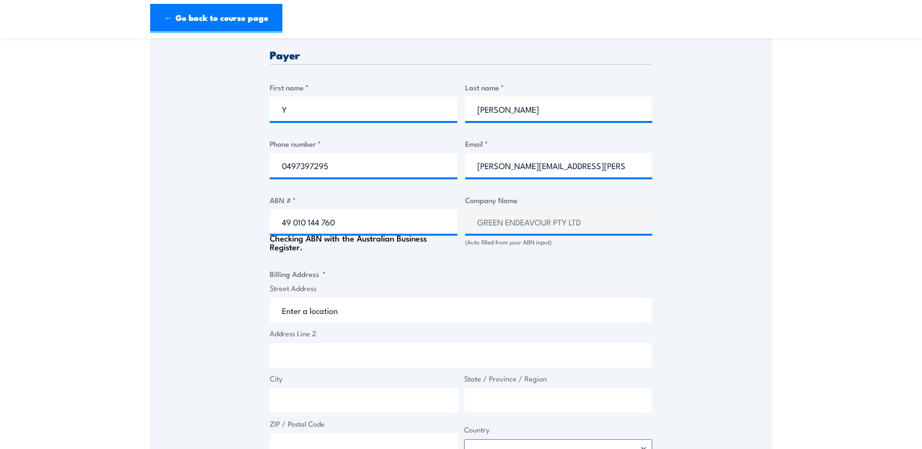
scroll to position [486, 0]
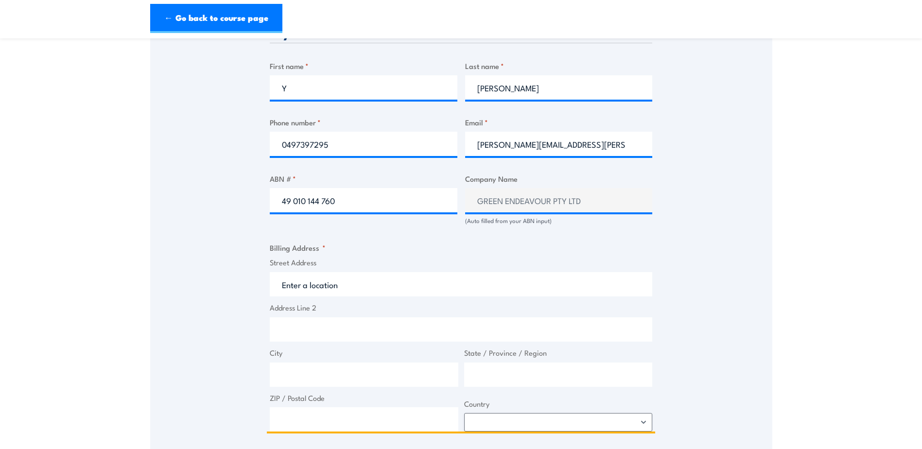
click at [328, 286] on input "Street Address" at bounding box center [461, 284] width 383 height 24
type input "B"
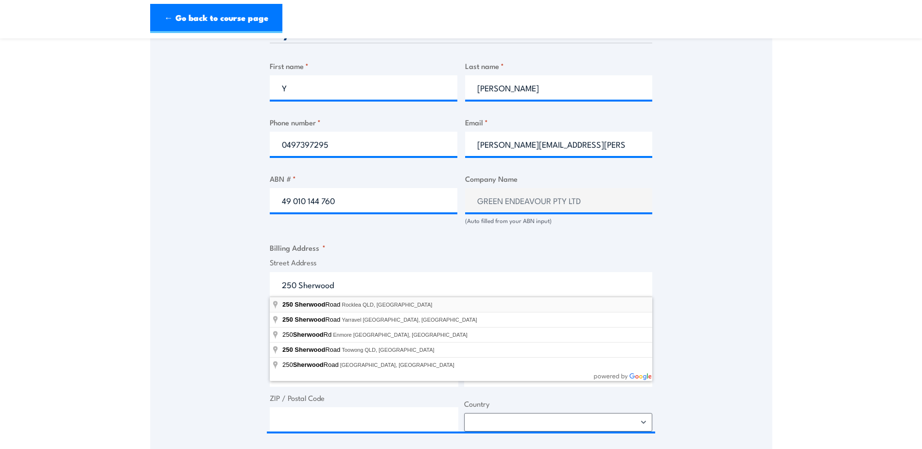
type input "250 Sherwood Road, Rocklea QLD, Australia"
type input "250 Sherwood Rd"
type input "Rocklea"
type input "Queensland"
type input "4106"
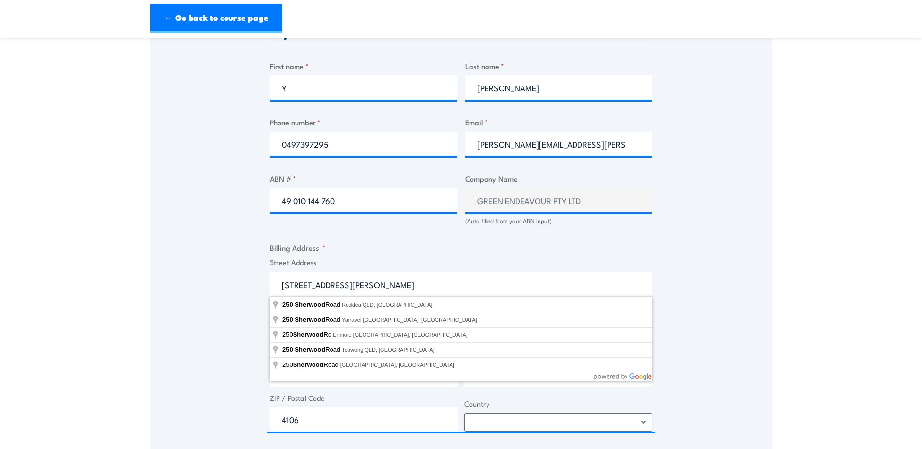
select select "Australia"
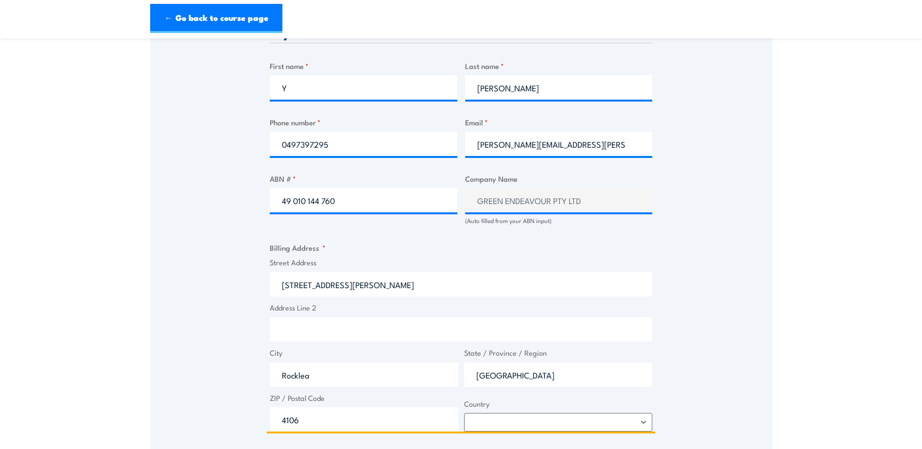
click at [354, 333] on input "Address Line 2" at bounding box center [461, 329] width 383 height 24
type input "Building H1 - Brisbane Markets"
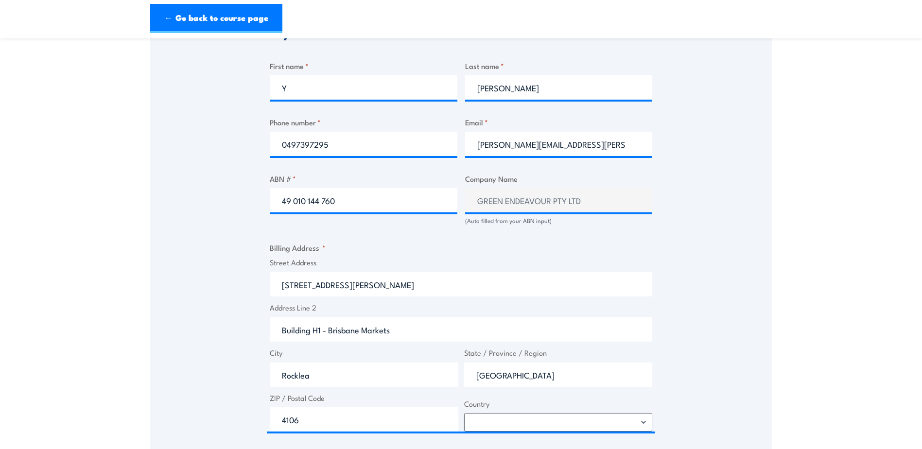
click at [737, 285] on div "Speak to a specialist CALL 1300 885 530 CALL 1300 885 530 " * " indicates requi…" at bounding box center [461, 207] width 622 height 1048
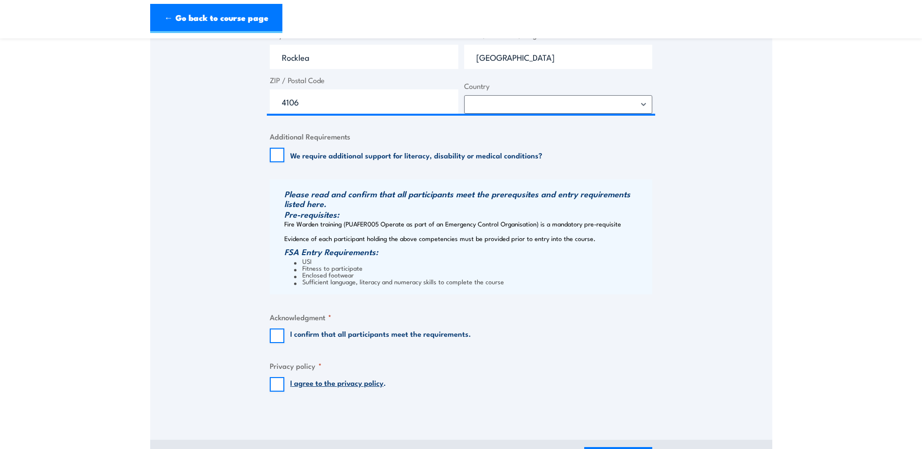
scroll to position [810, 0]
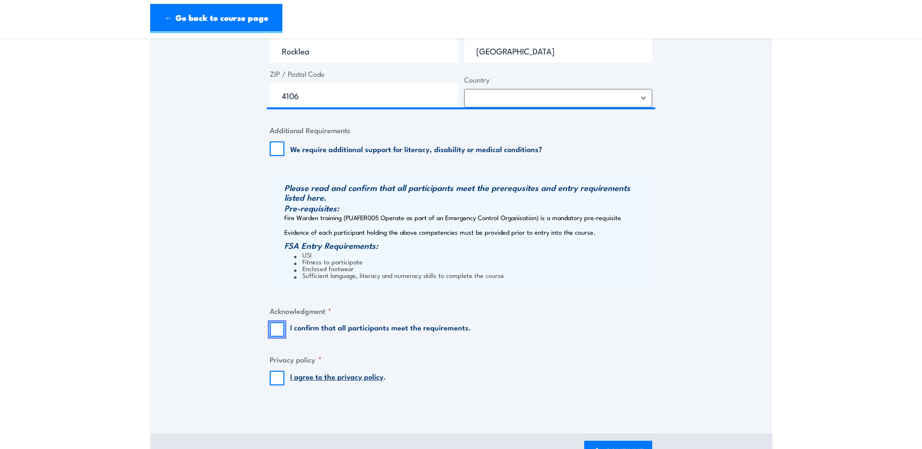
click at [270, 332] on input "I confirm that all participants meet the requirements." at bounding box center [277, 329] width 15 height 15
checkbox input "true"
click at [277, 376] on input "I agree to the privacy policy ." at bounding box center [277, 378] width 15 height 15
checkbox input "true"
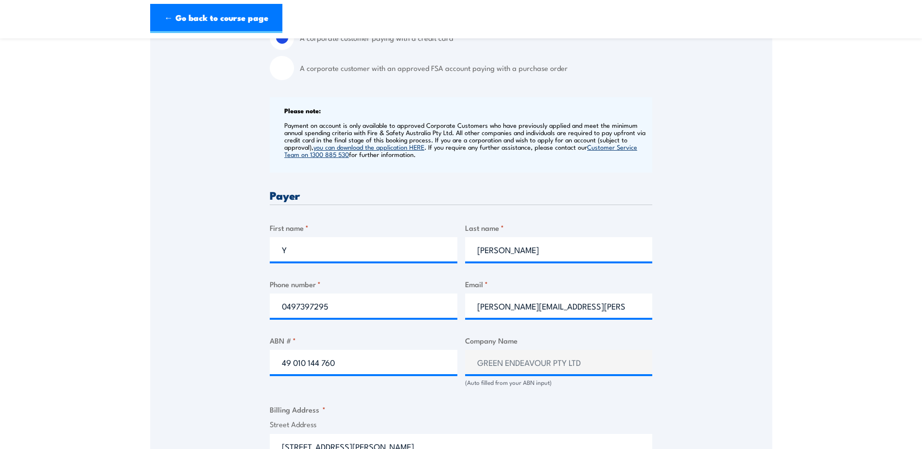
scroll to position [0, 0]
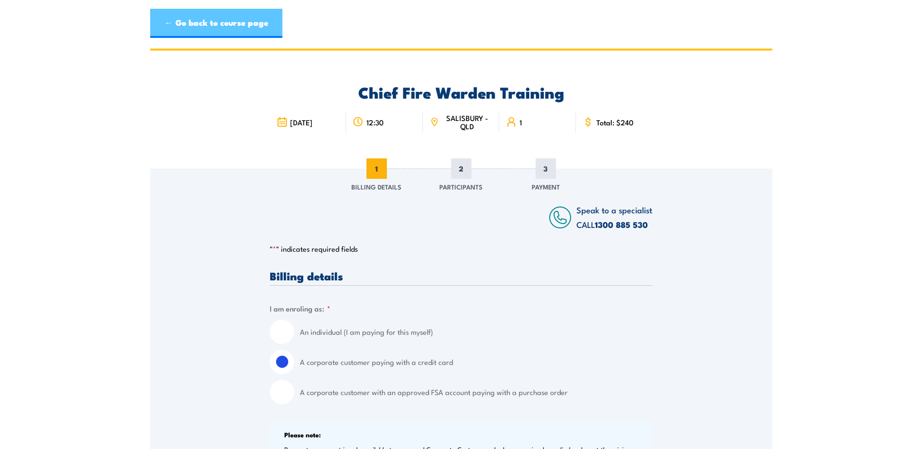
click at [203, 23] on link "← Go back to course page" at bounding box center [216, 23] width 132 height 29
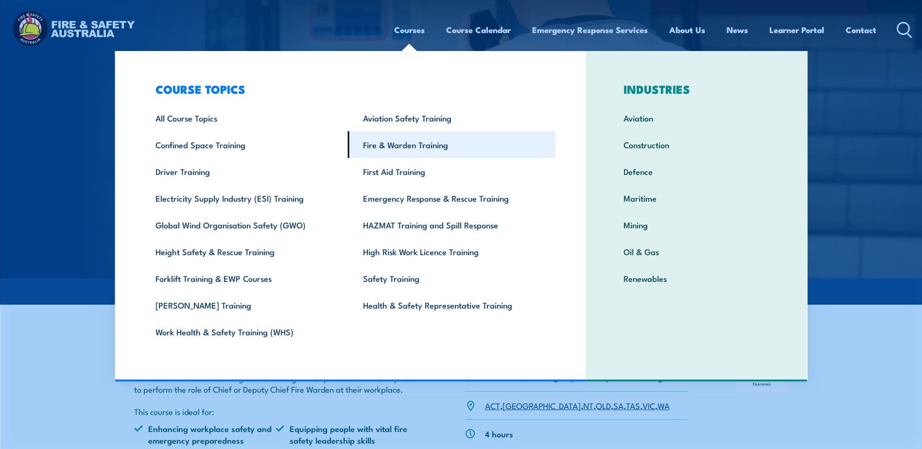
click at [406, 146] on link "Fire & Warden Training" at bounding box center [452, 144] width 208 height 27
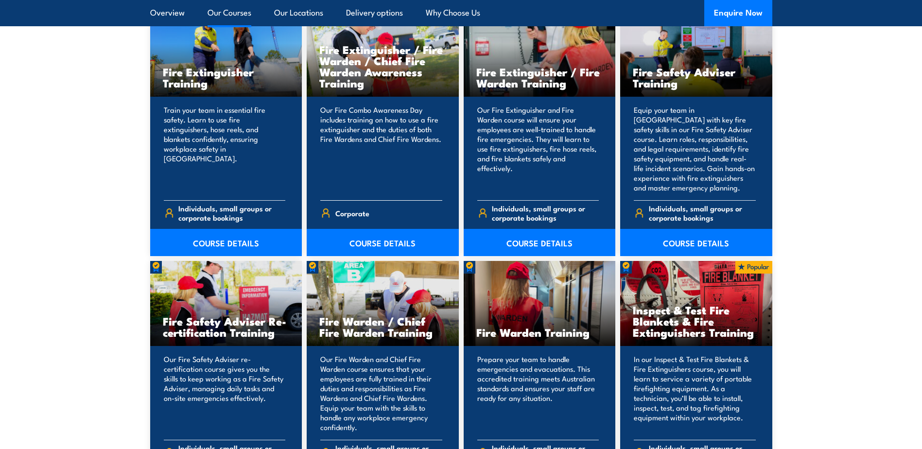
scroll to position [1134, 0]
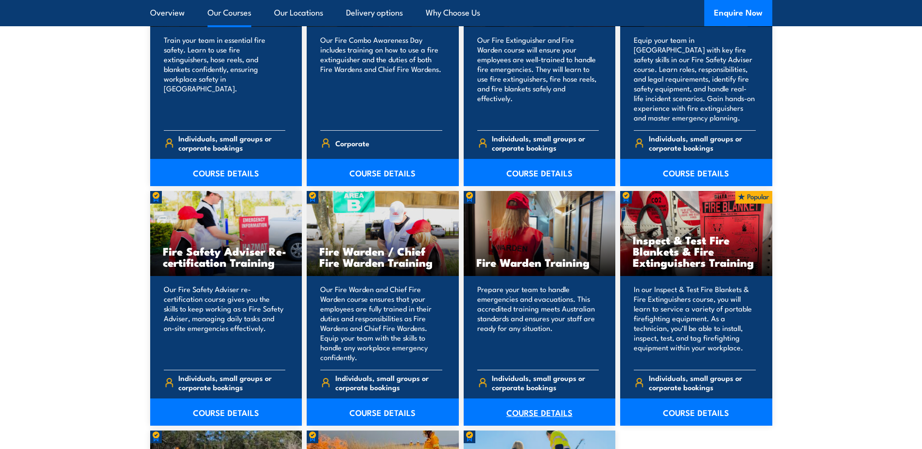
click at [535, 408] on link "COURSE DETAILS" at bounding box center [540, 412] width 152 height 27
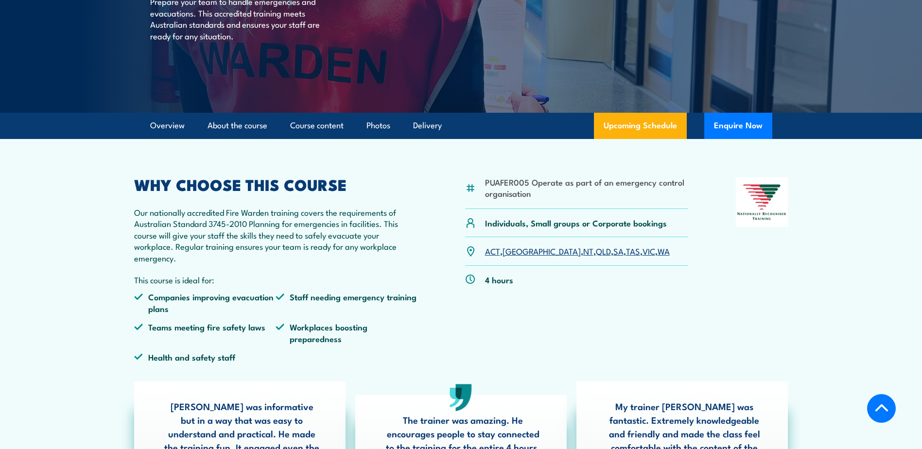
scroll to position [162, 0]
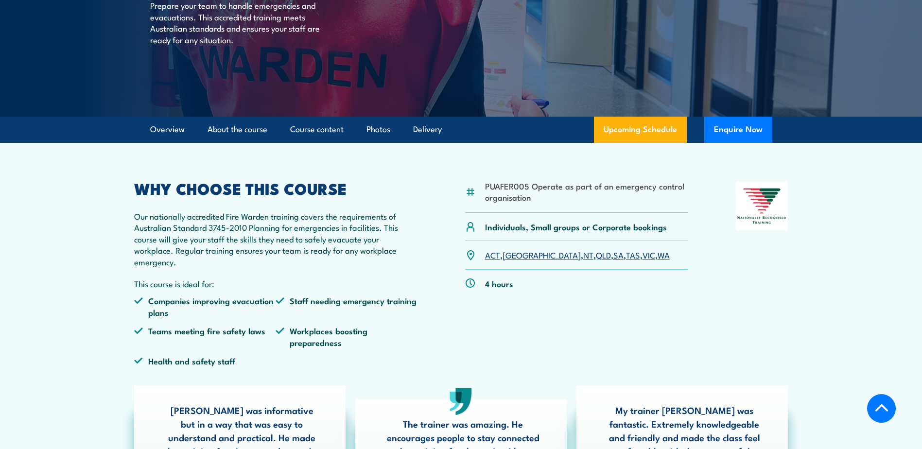
click at [596, 253] on link "QLD" at bounding box center [603, 255] width 15 height 12
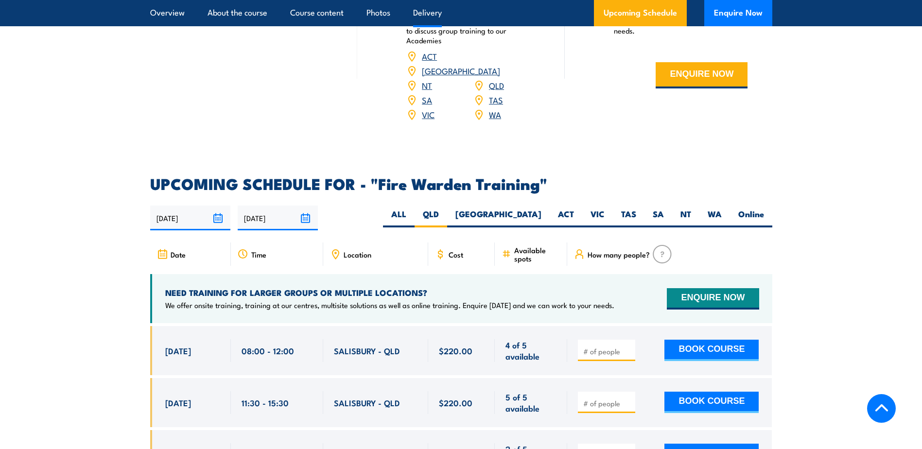
scroll to position [1322, 0]
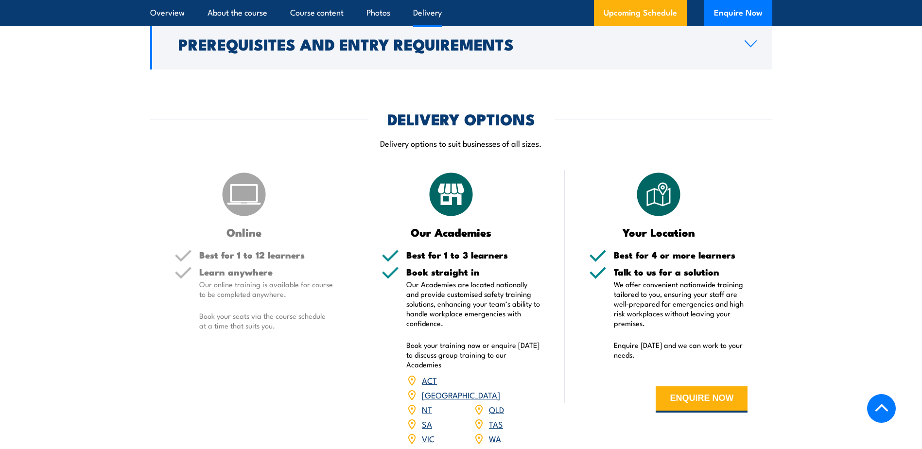
click at [254, 311] on p "Book your seats via the course schedule at a time that suits you." at bounding box center [266, 320] width 134 height 19
click at [249, 244] on div "Online Best for 1 to 12 learners Learn anywhere Our online training is availabl…" at bounding box center [254, 314] width 208 height 288
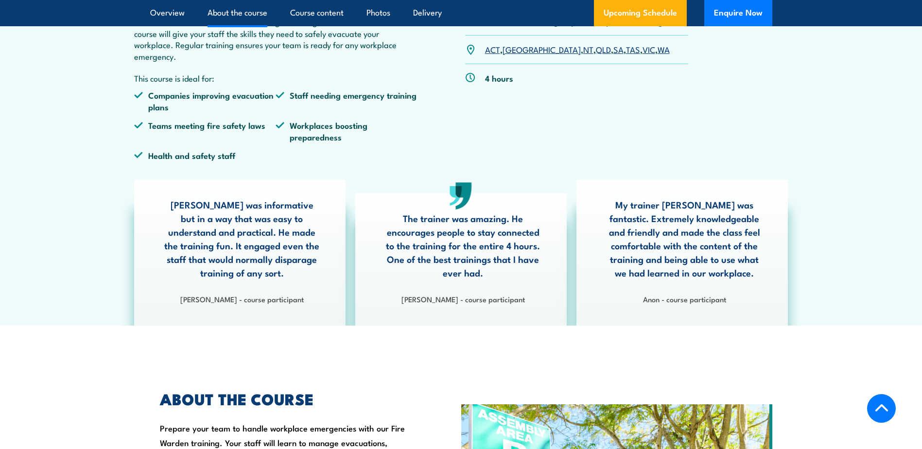
scroll to position [188, 0]
